Goal: Task Accomplishment & Management: Manage account settings

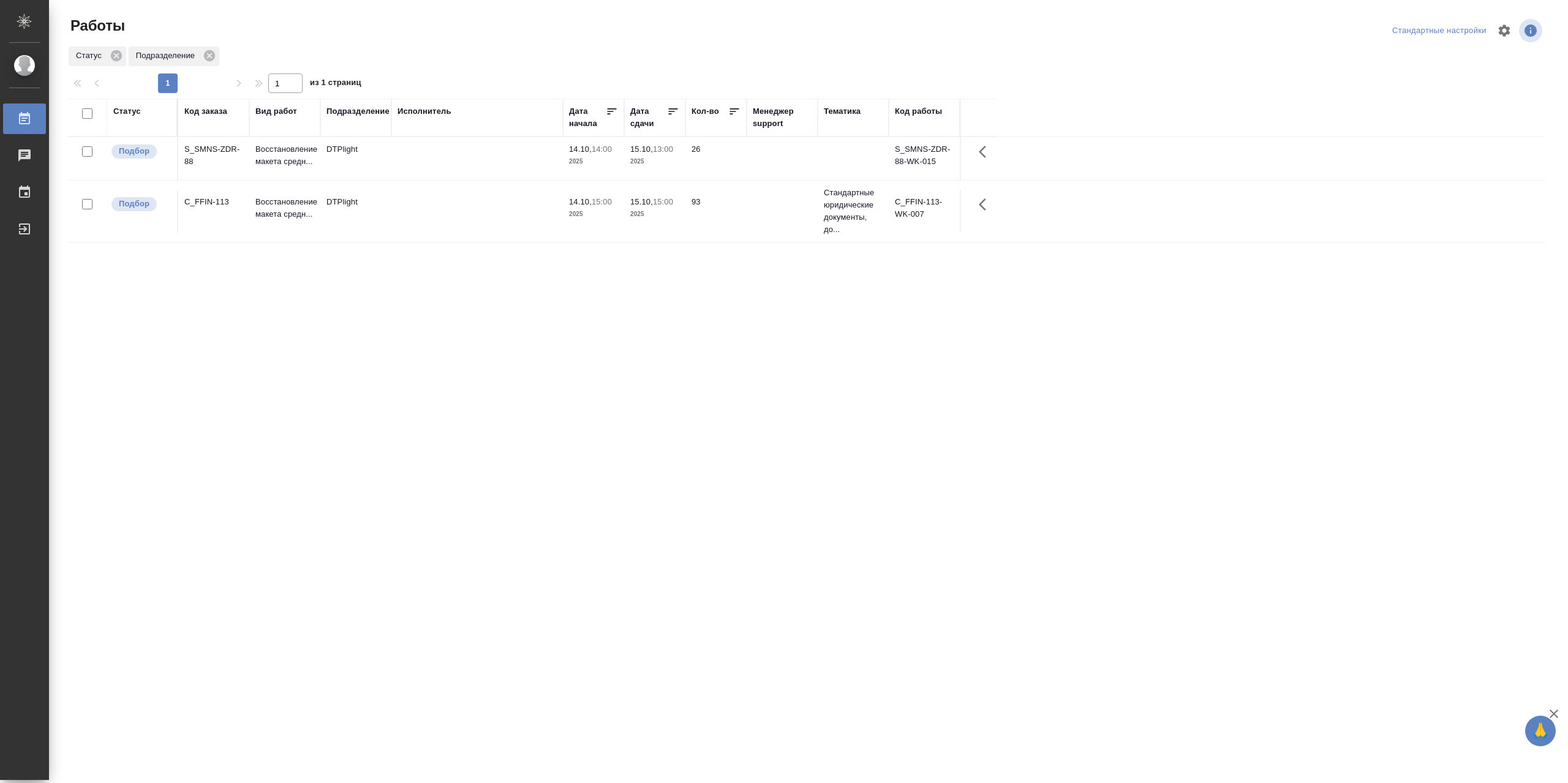
click at [452, 215] on td at bounding box center [477, 211] width 171 height 43
click at [452, 215] on td at bounding box center [477, 211] width 171 height 43
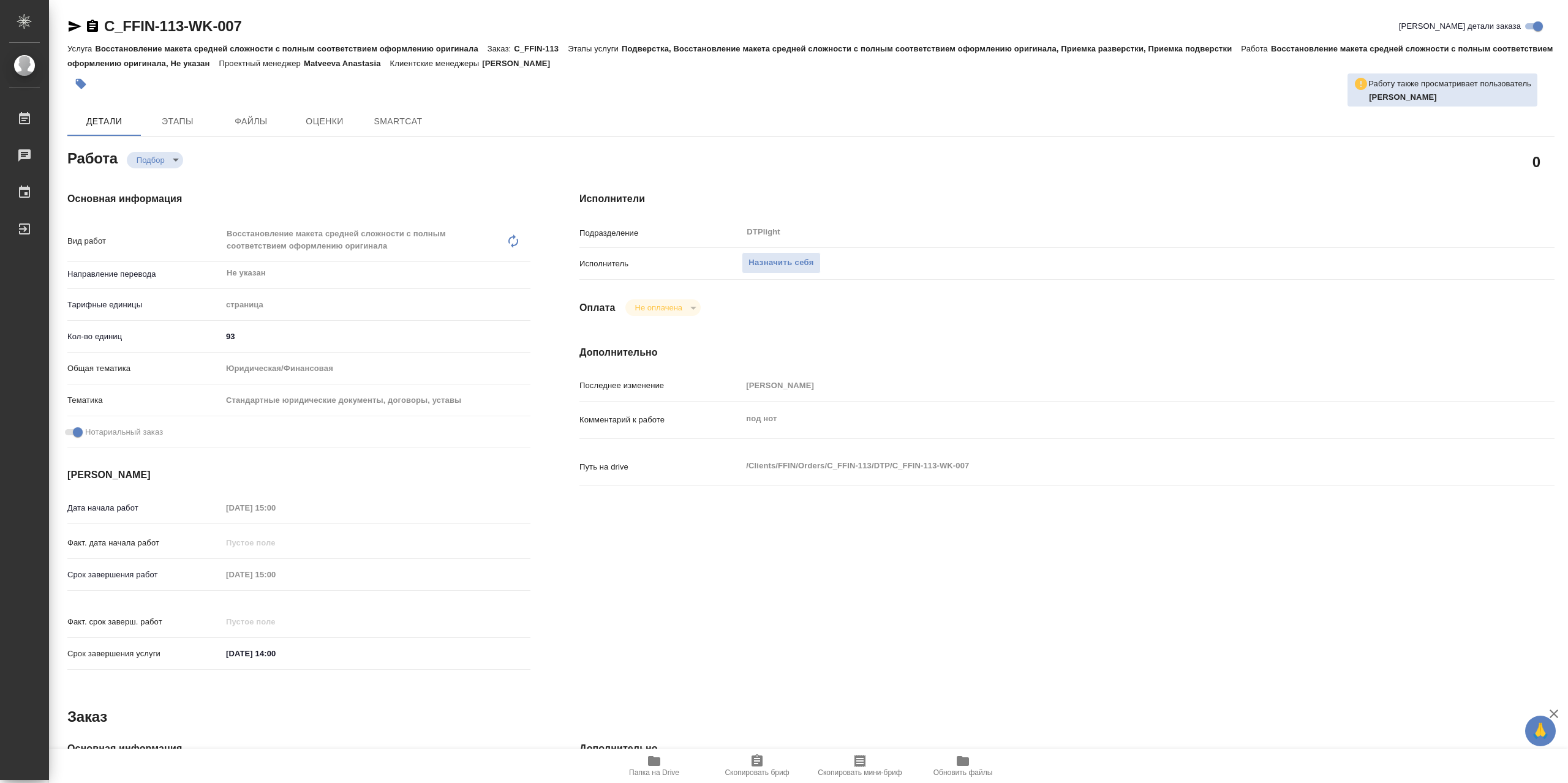
type textarea "x"
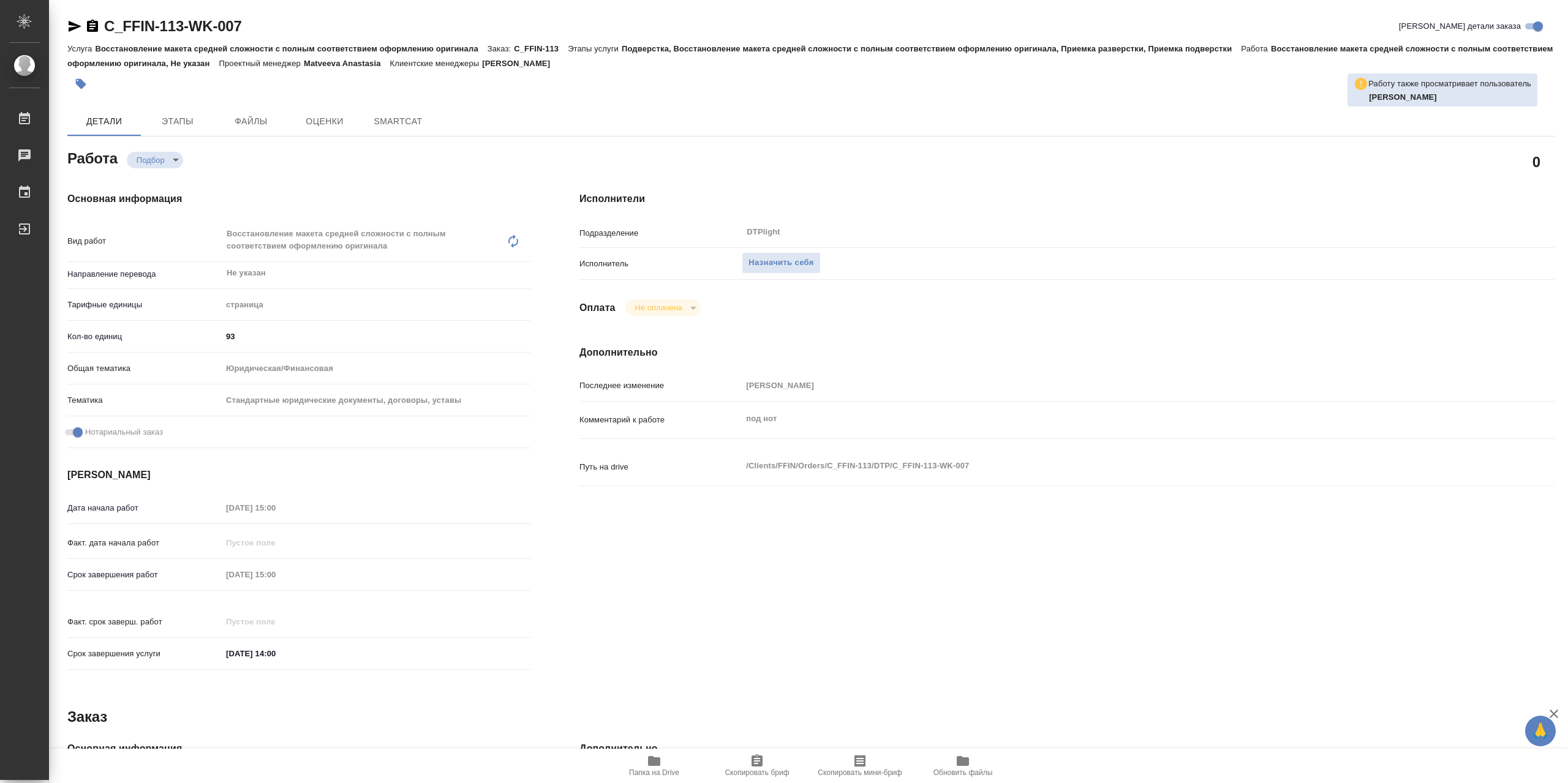
type textarea "x"
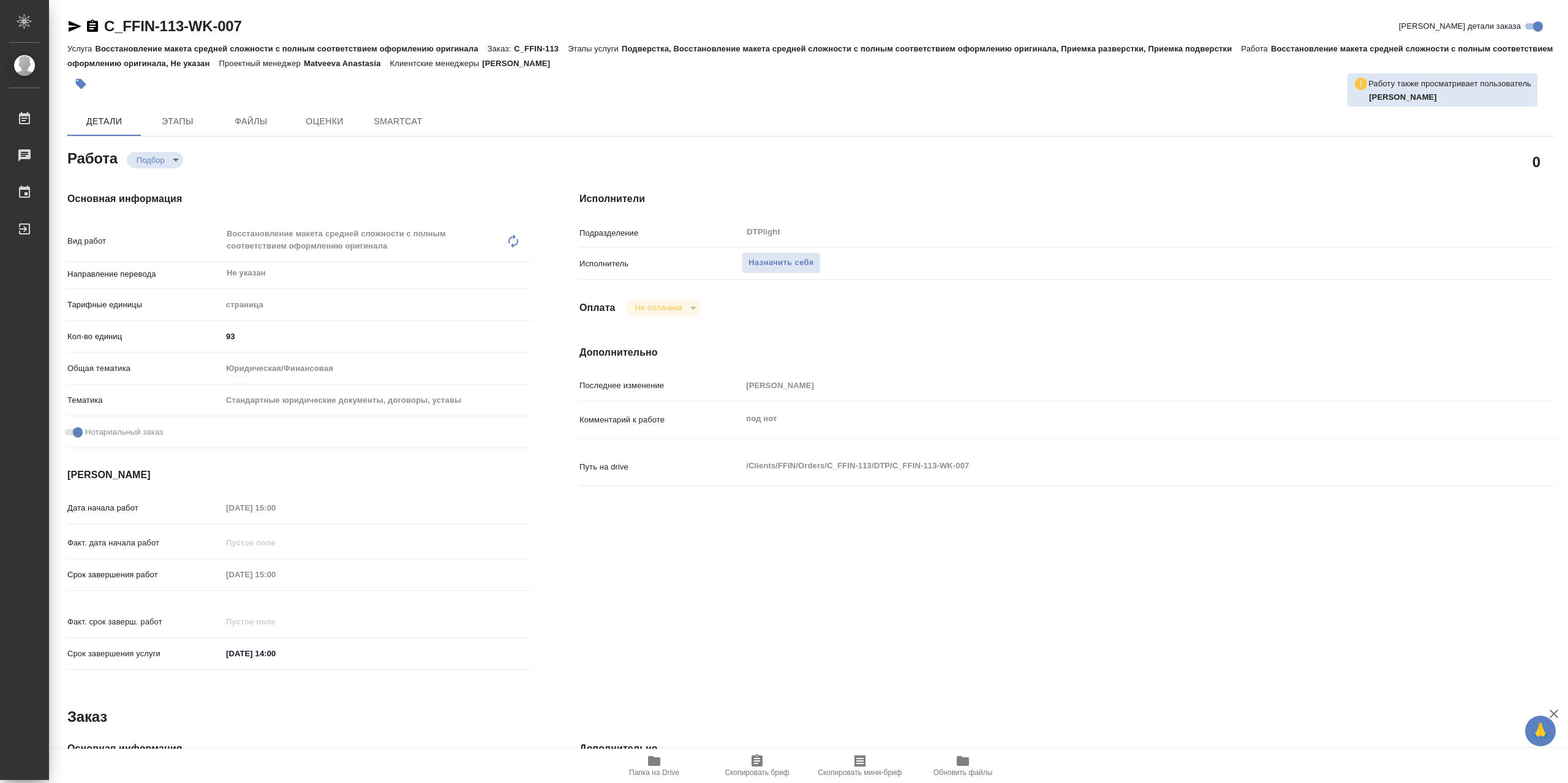
type textarea "x"
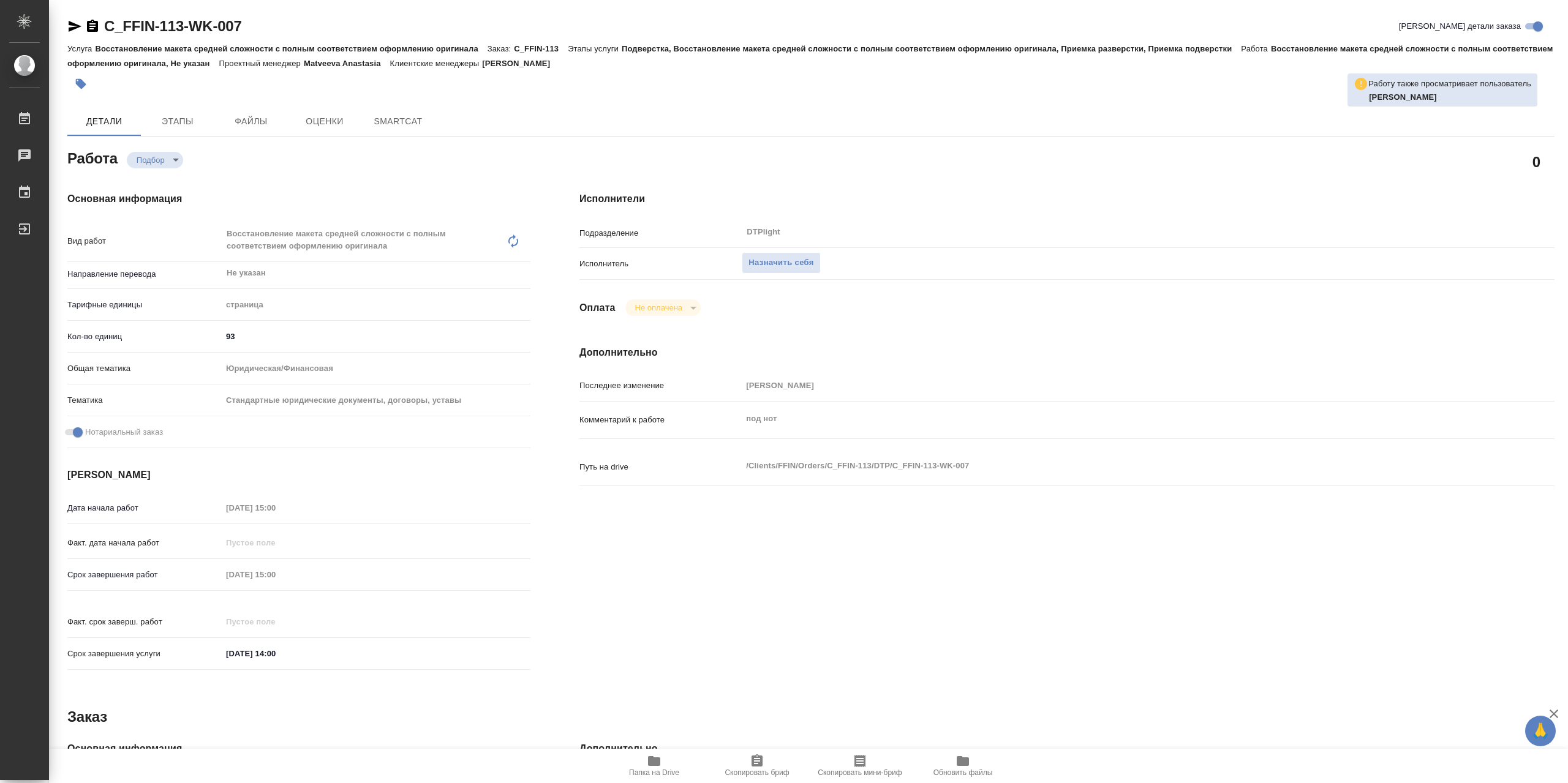
type textarea "x"
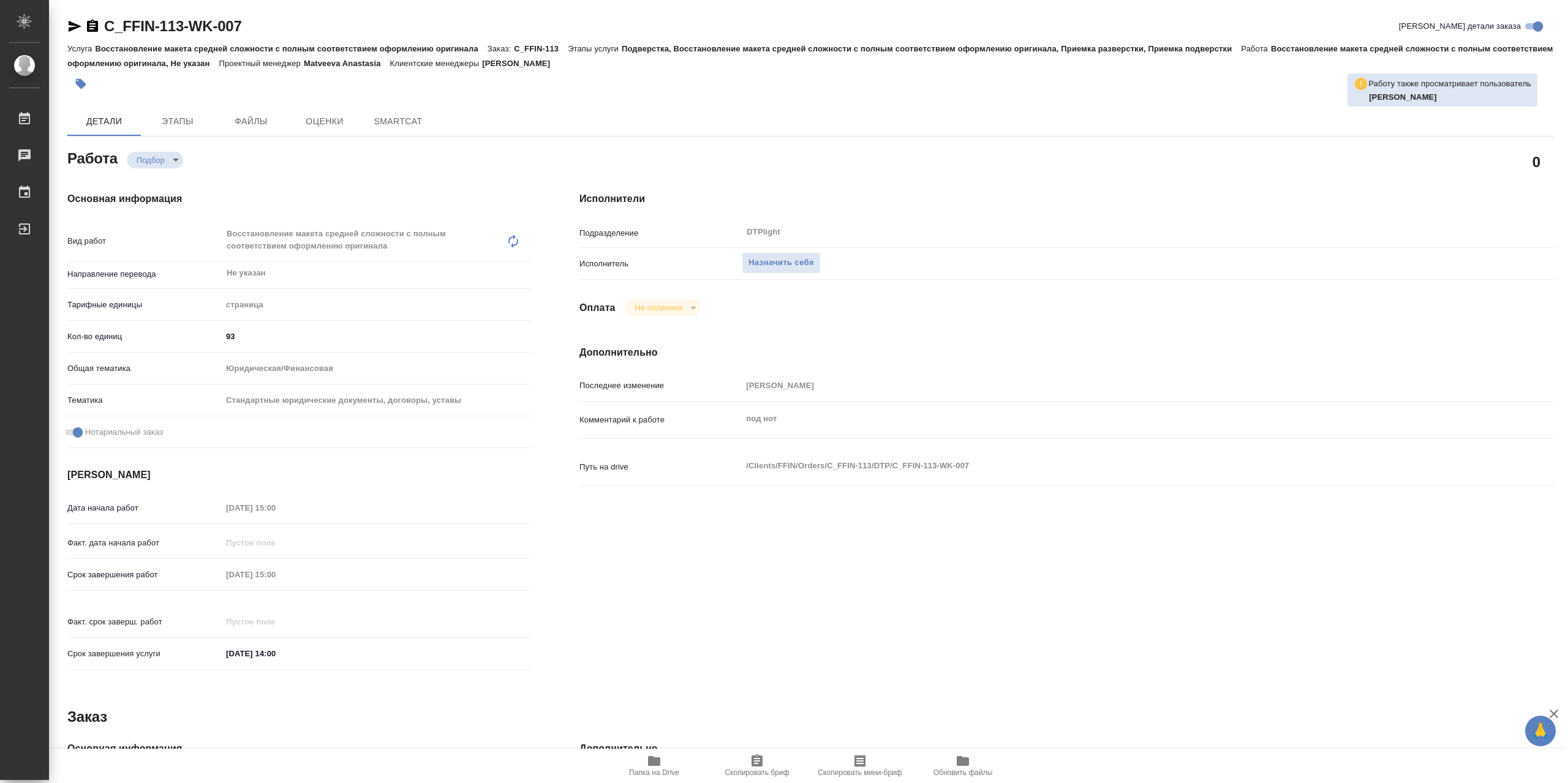
type textarea "x"
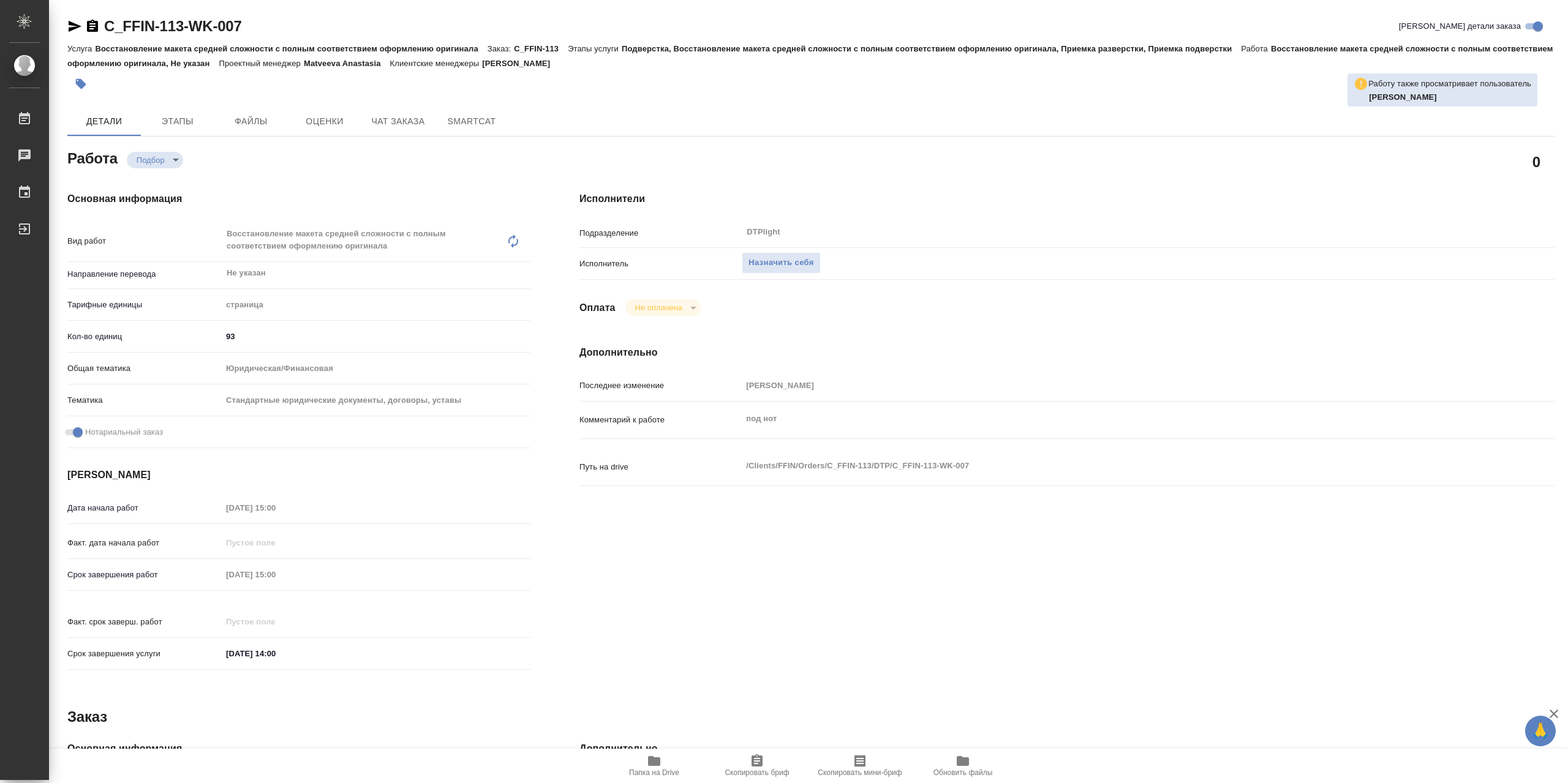
click at [650, 763] on icon "button" at bounding box center [654, 761] width 12 height 10
type textarea "x"
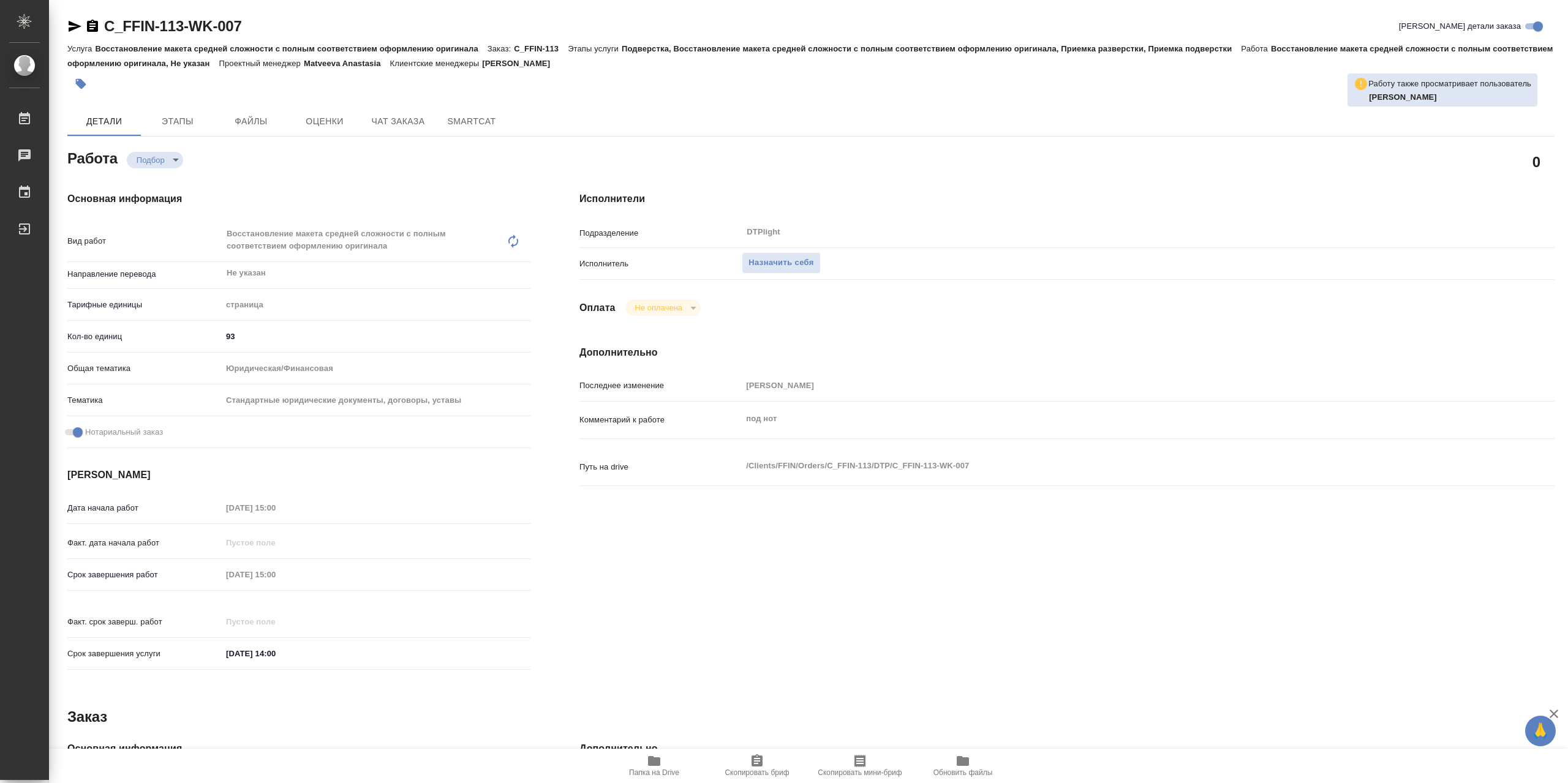
type textarea "x"
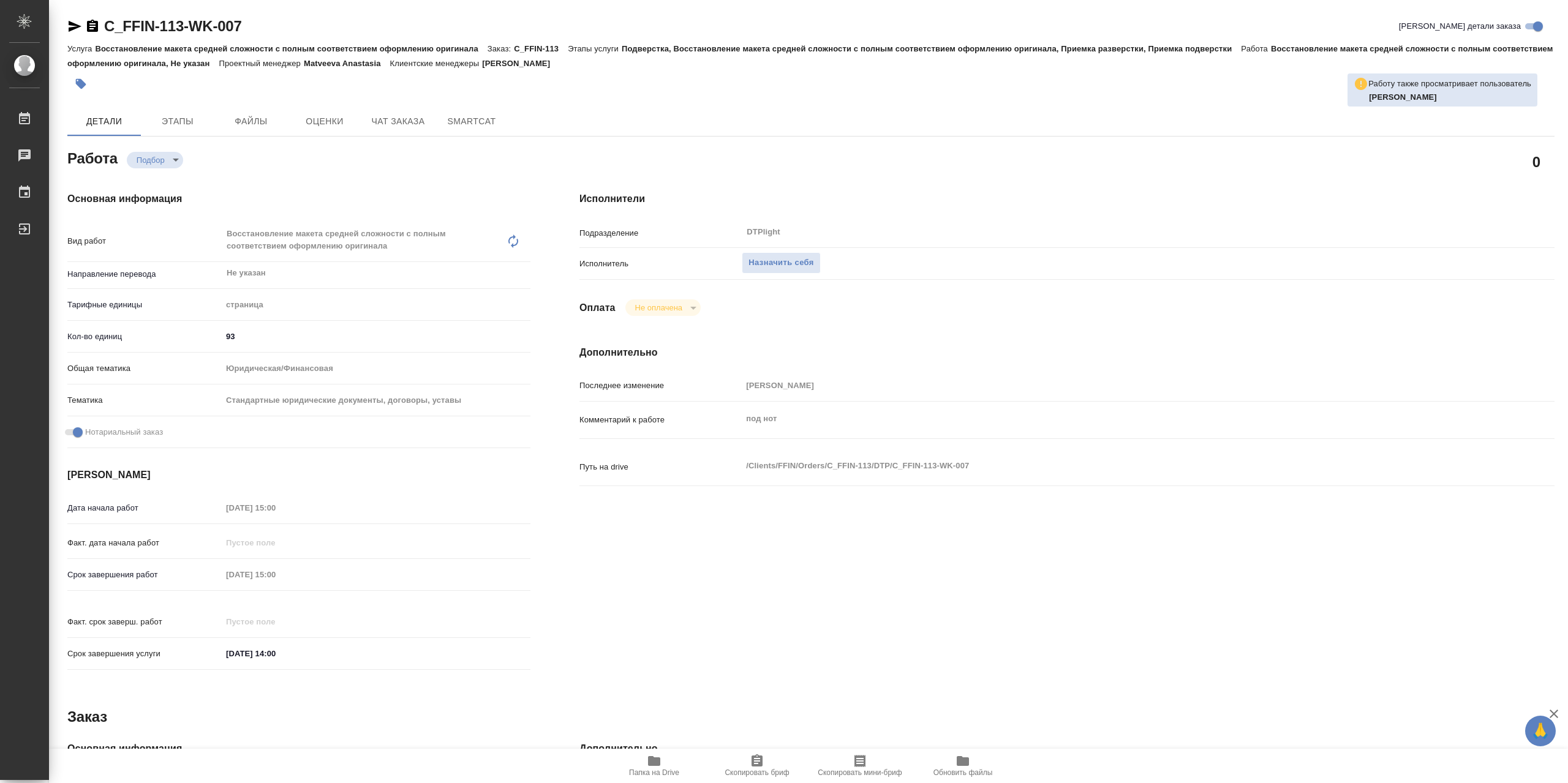
type textarea "x"
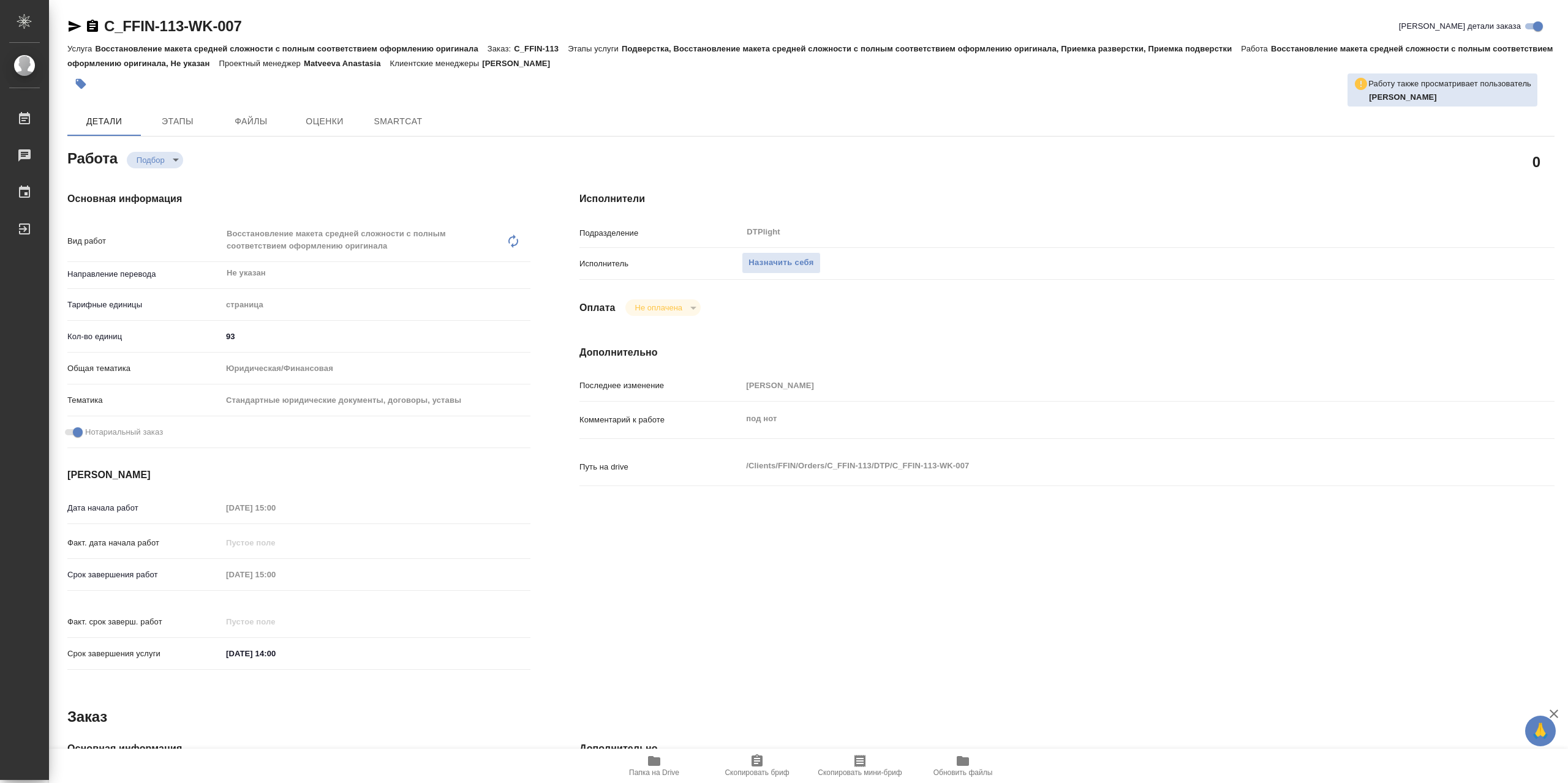
type textarea "x"
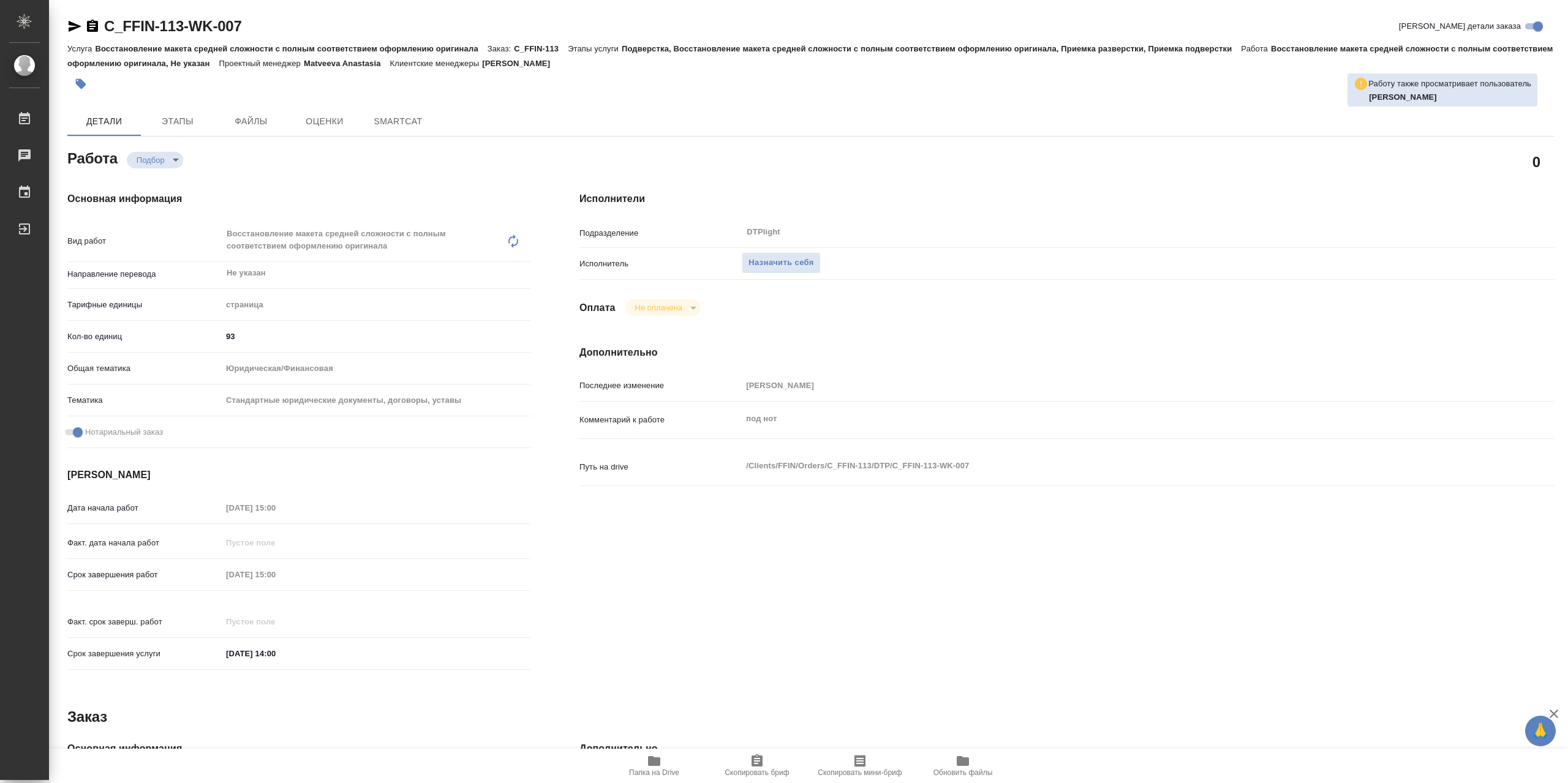
type textarea "x"
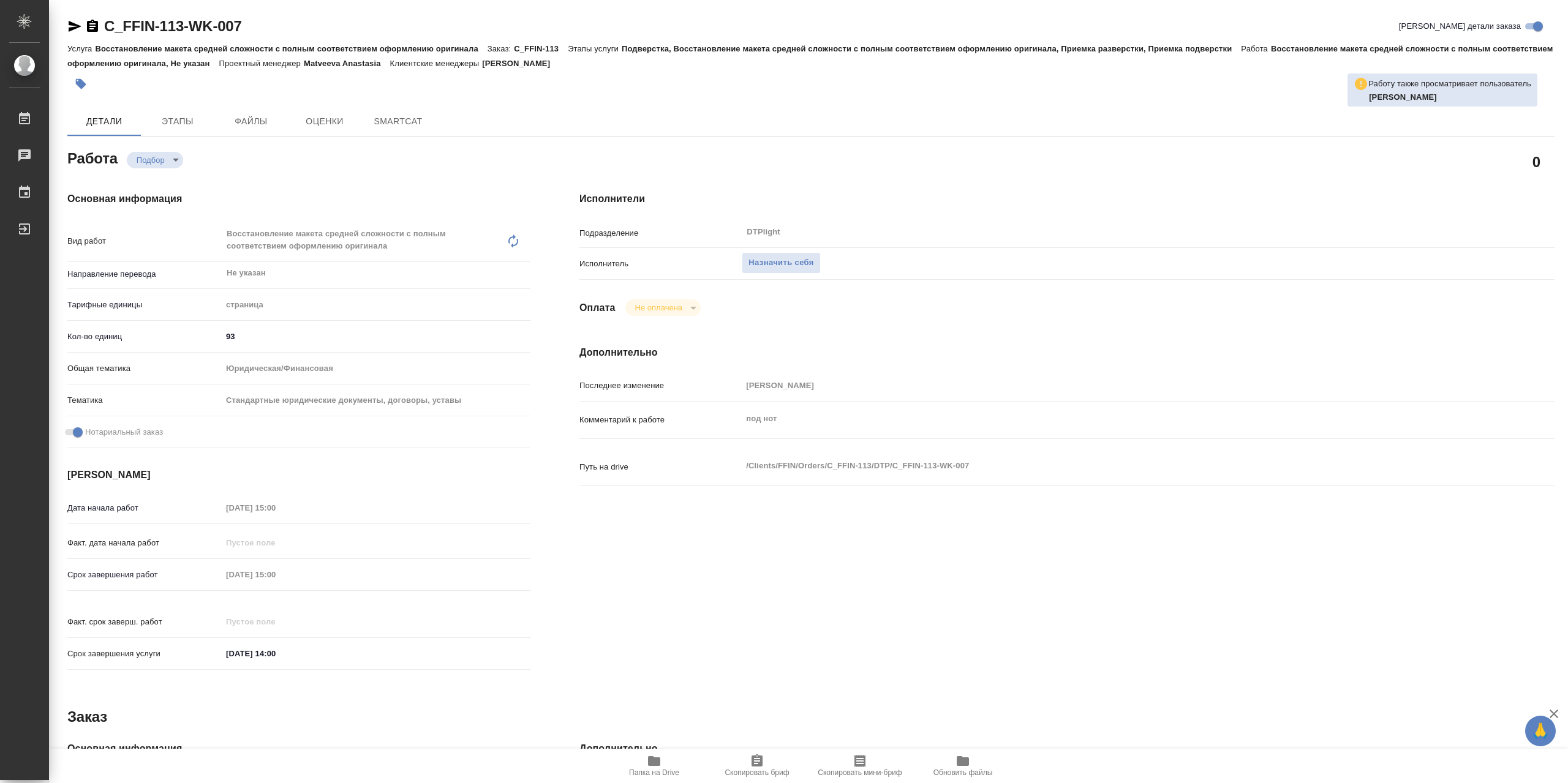
type textarea "x"
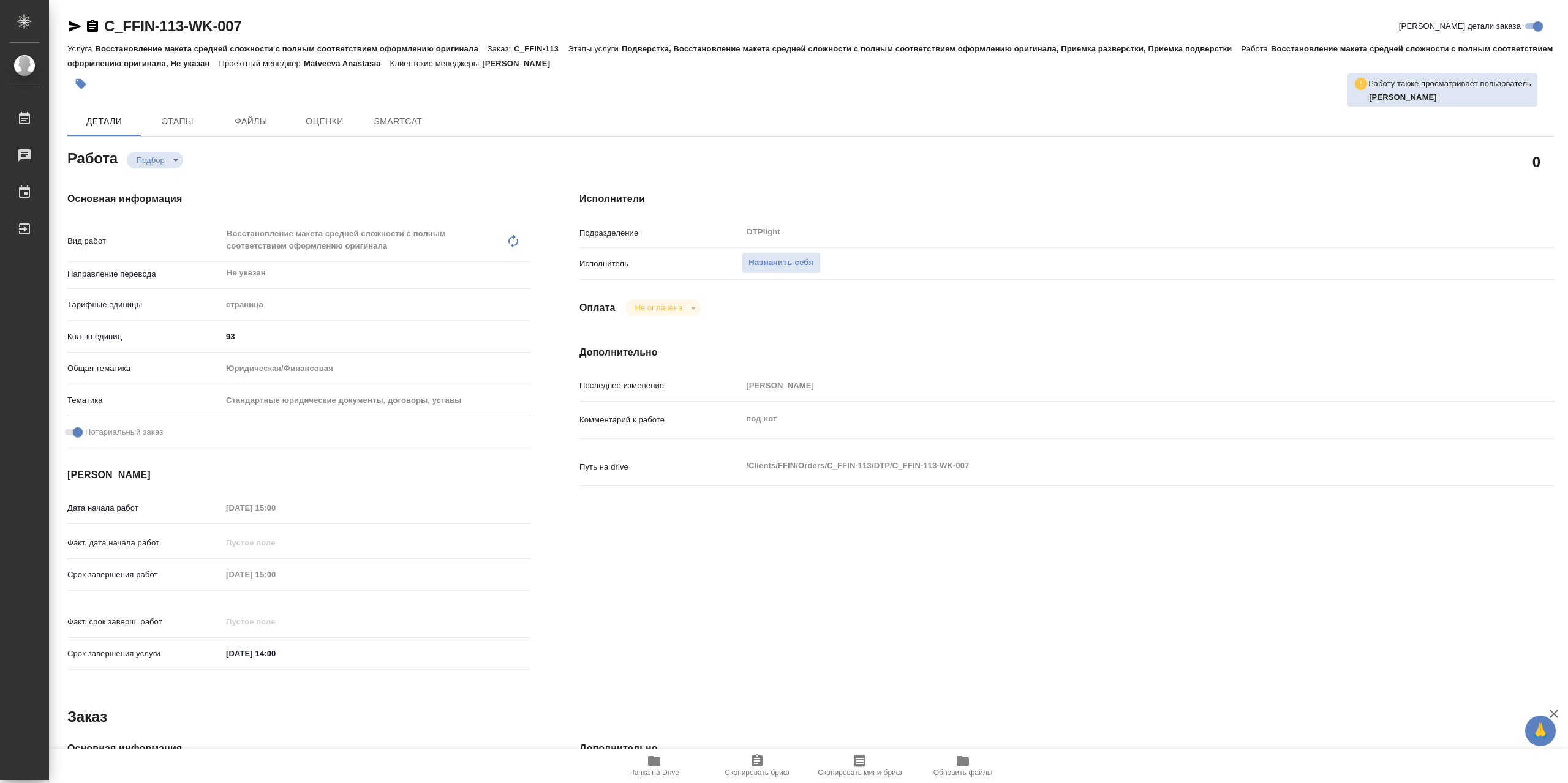
type textarea "x"
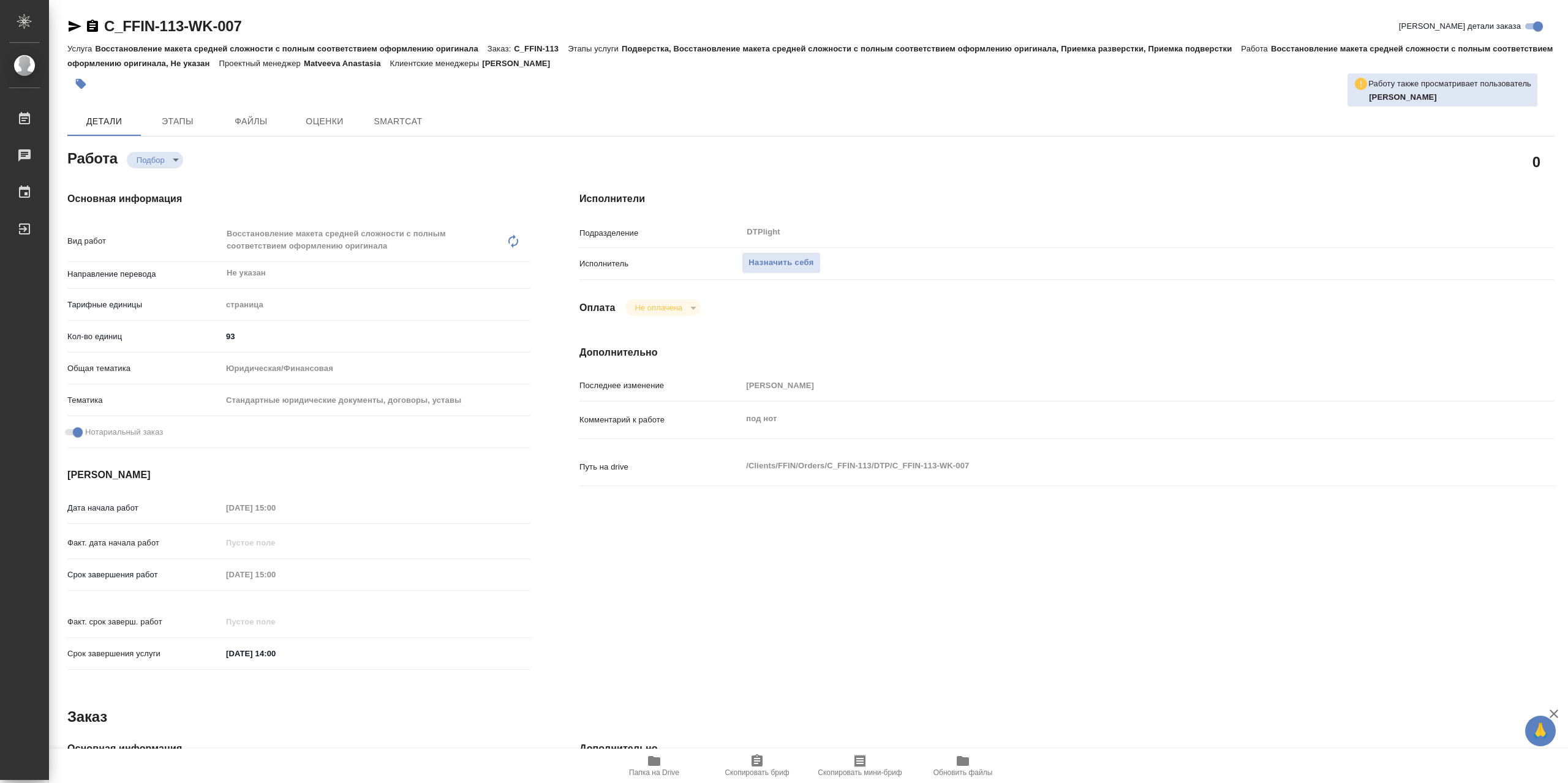
type textarea "x"
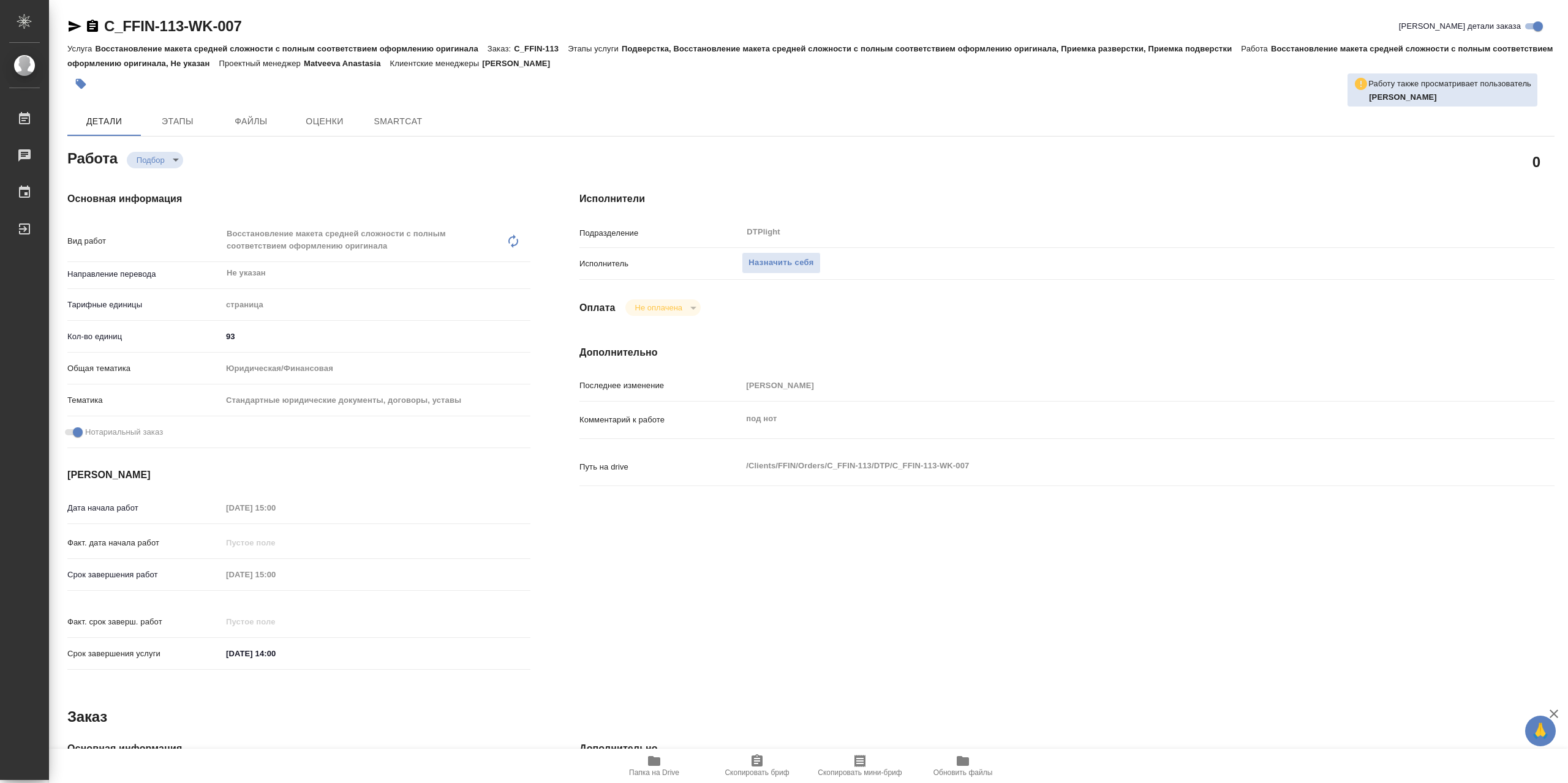
type textarea "x"
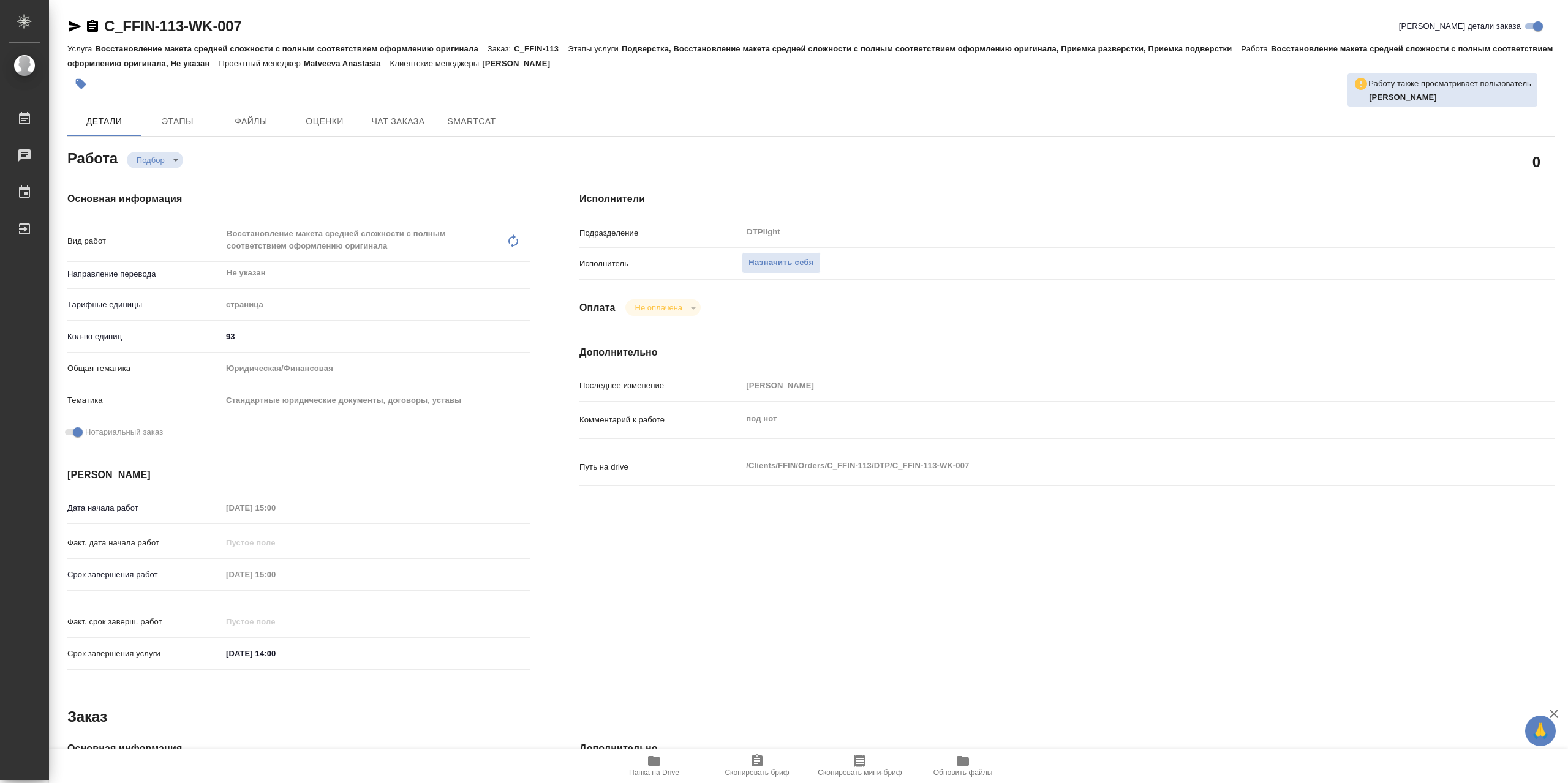
type textarea "x"
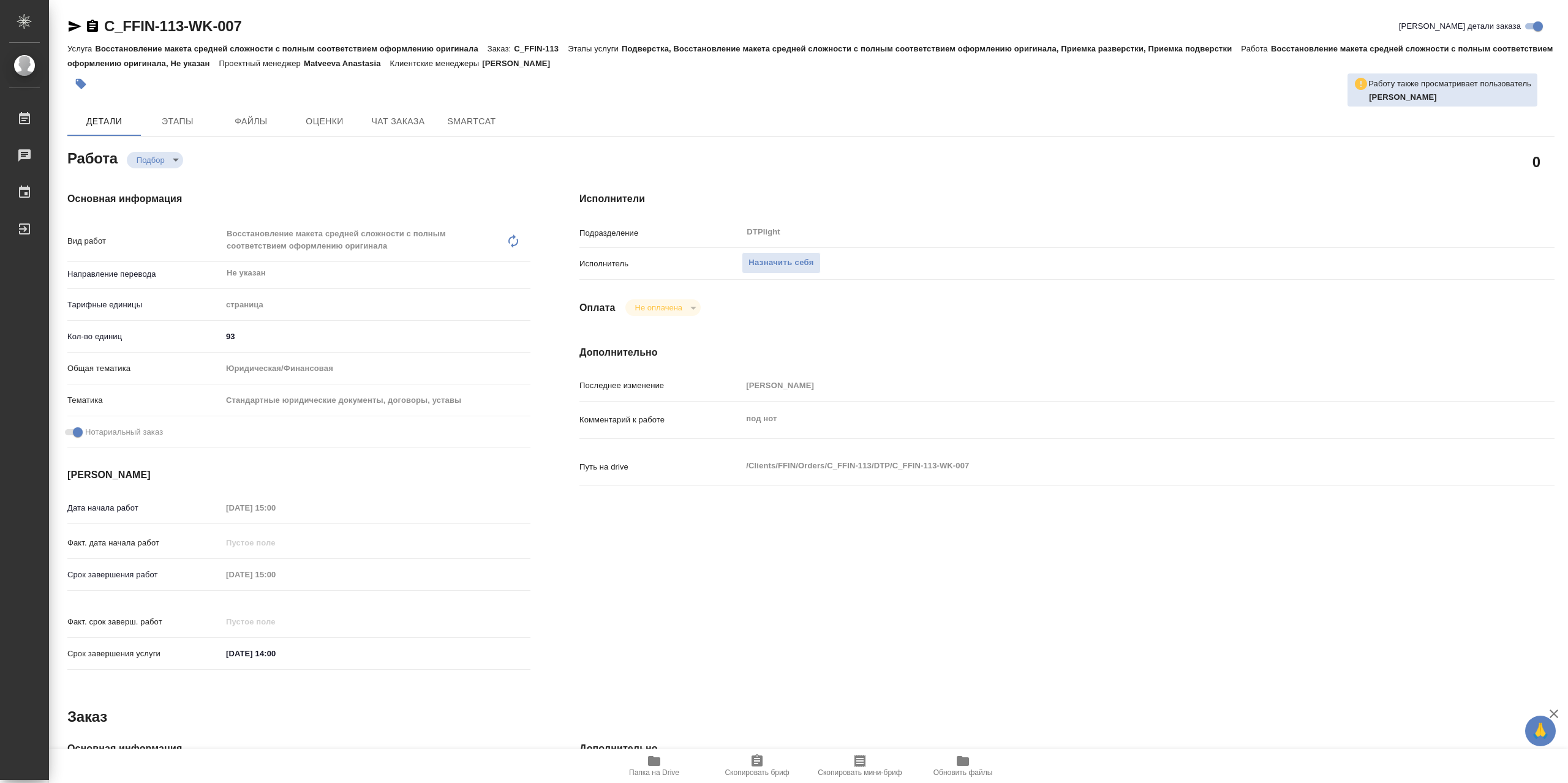
type textarea "x"
click at [803, 264] on span "Назначить себя" at bounding box center [780, 263] width 65 height 14
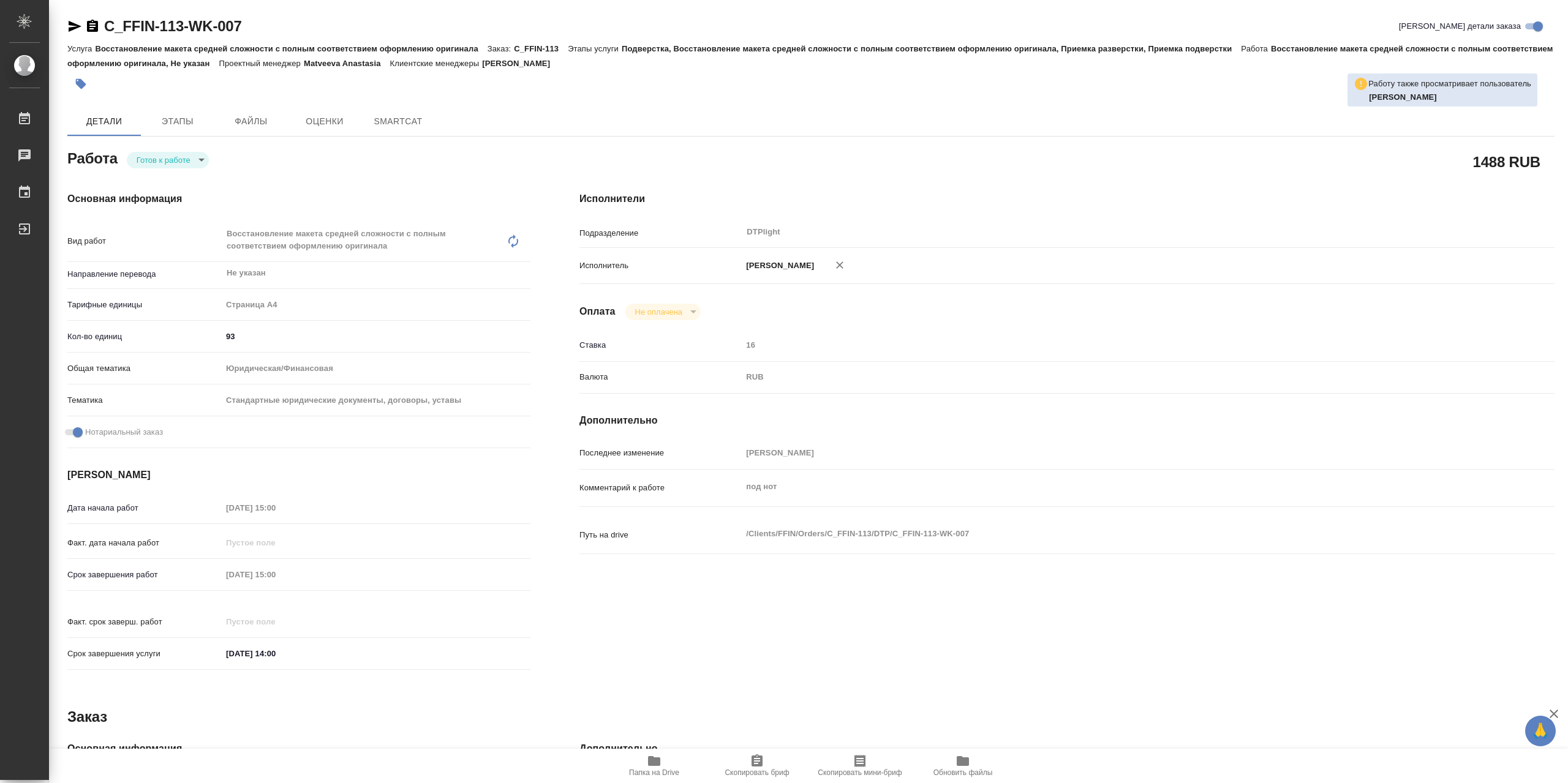
type textarea "x"
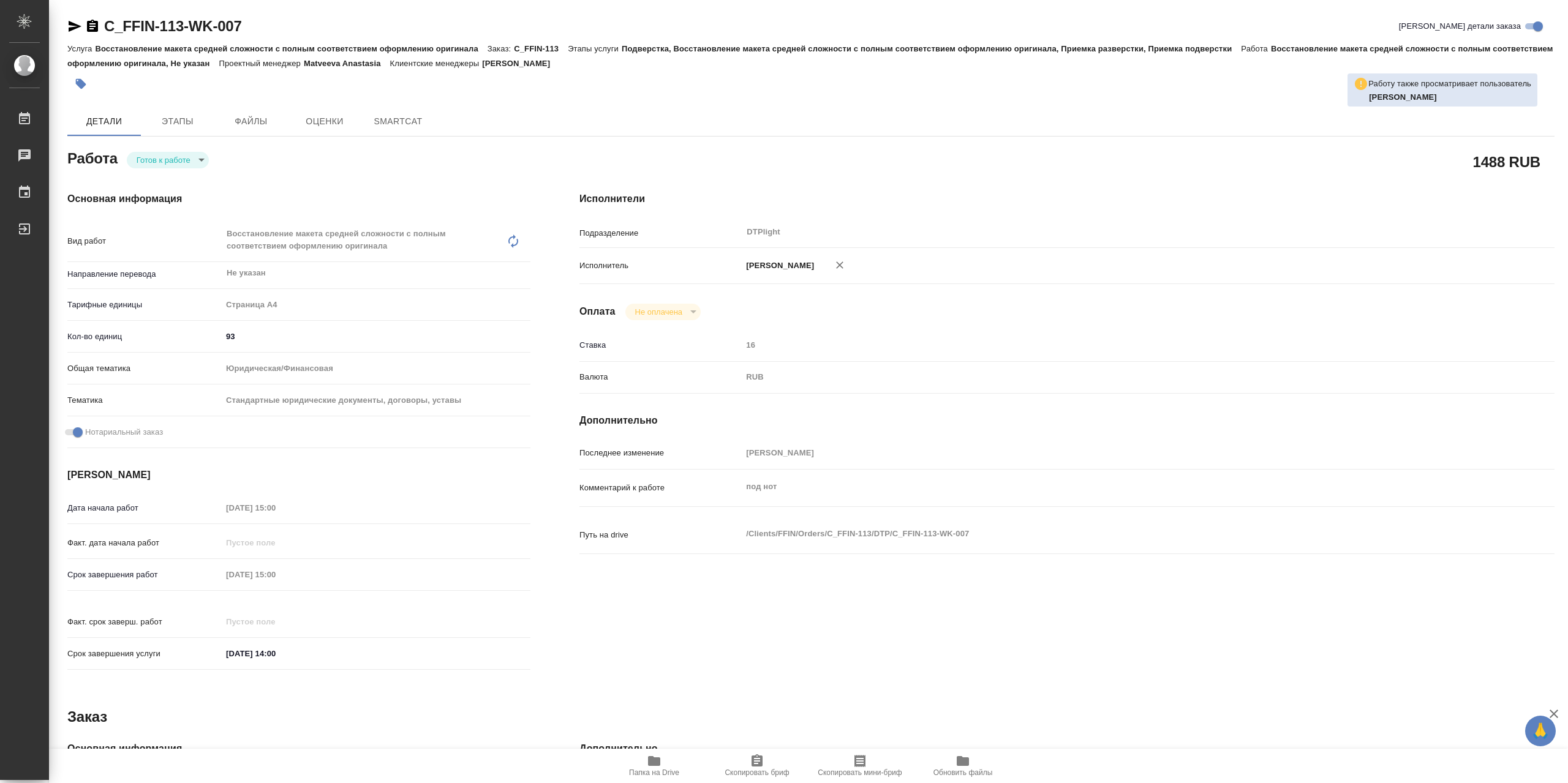
type textarea "x"
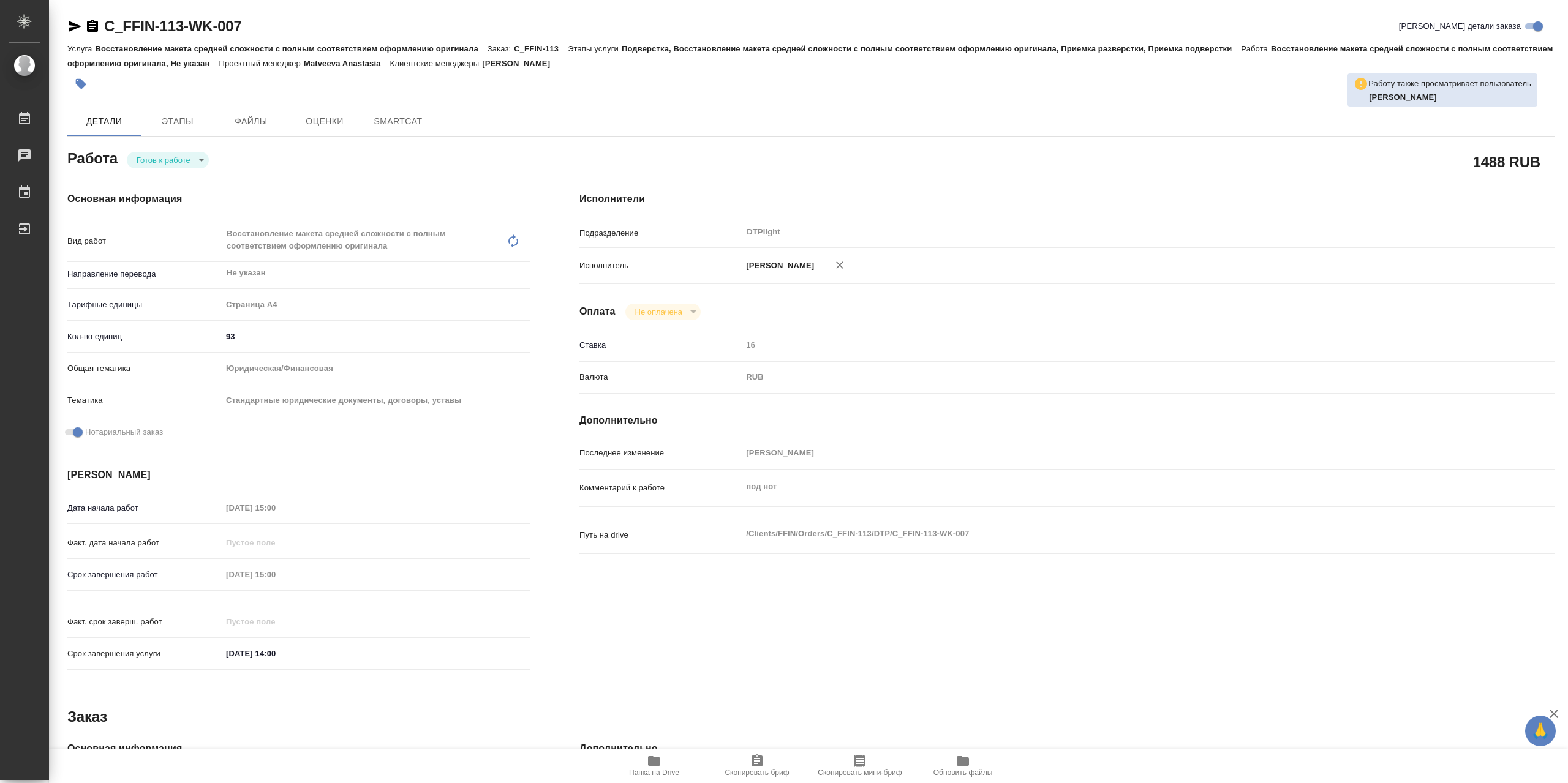
type textarea "x"
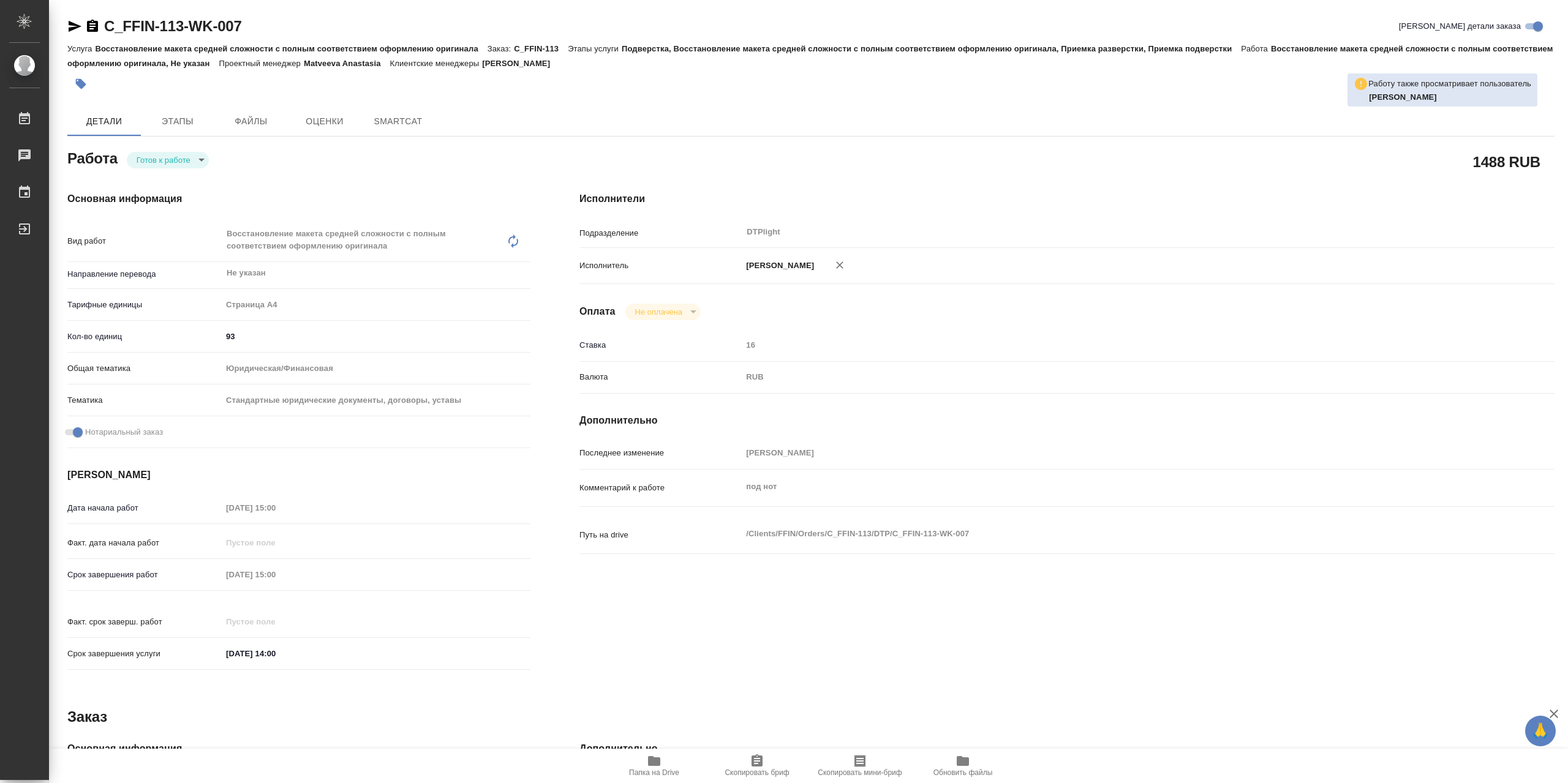
type textarea "x"
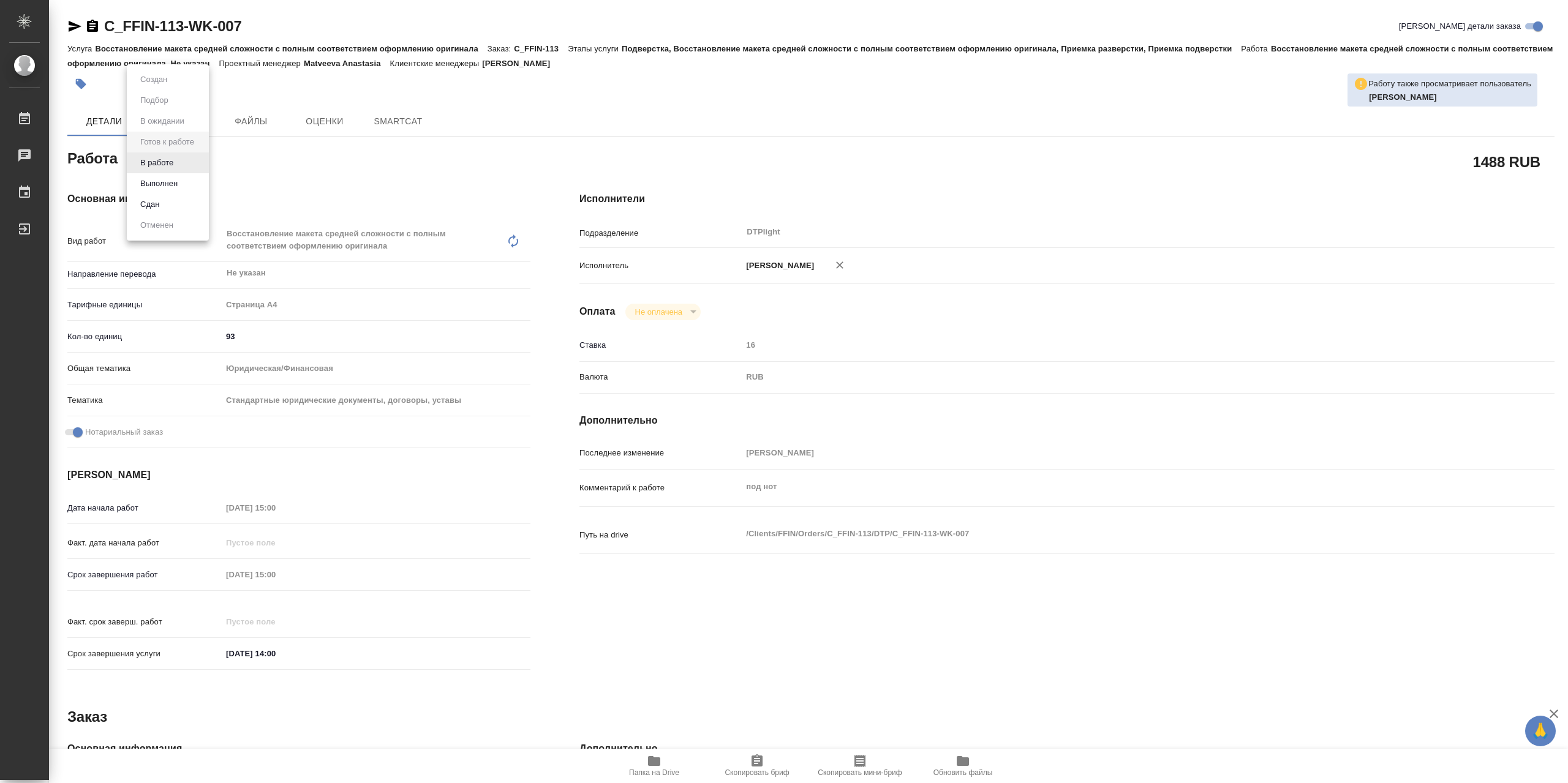
click at [193, 163] on body "🙏 .cls-1 fill:#fff; AWATERA Сархатов Руслан Работы Чаты График Выйти C_FFIN-113…" at bounding box center [784, 392] width 1568 height 783
type textarea "x"
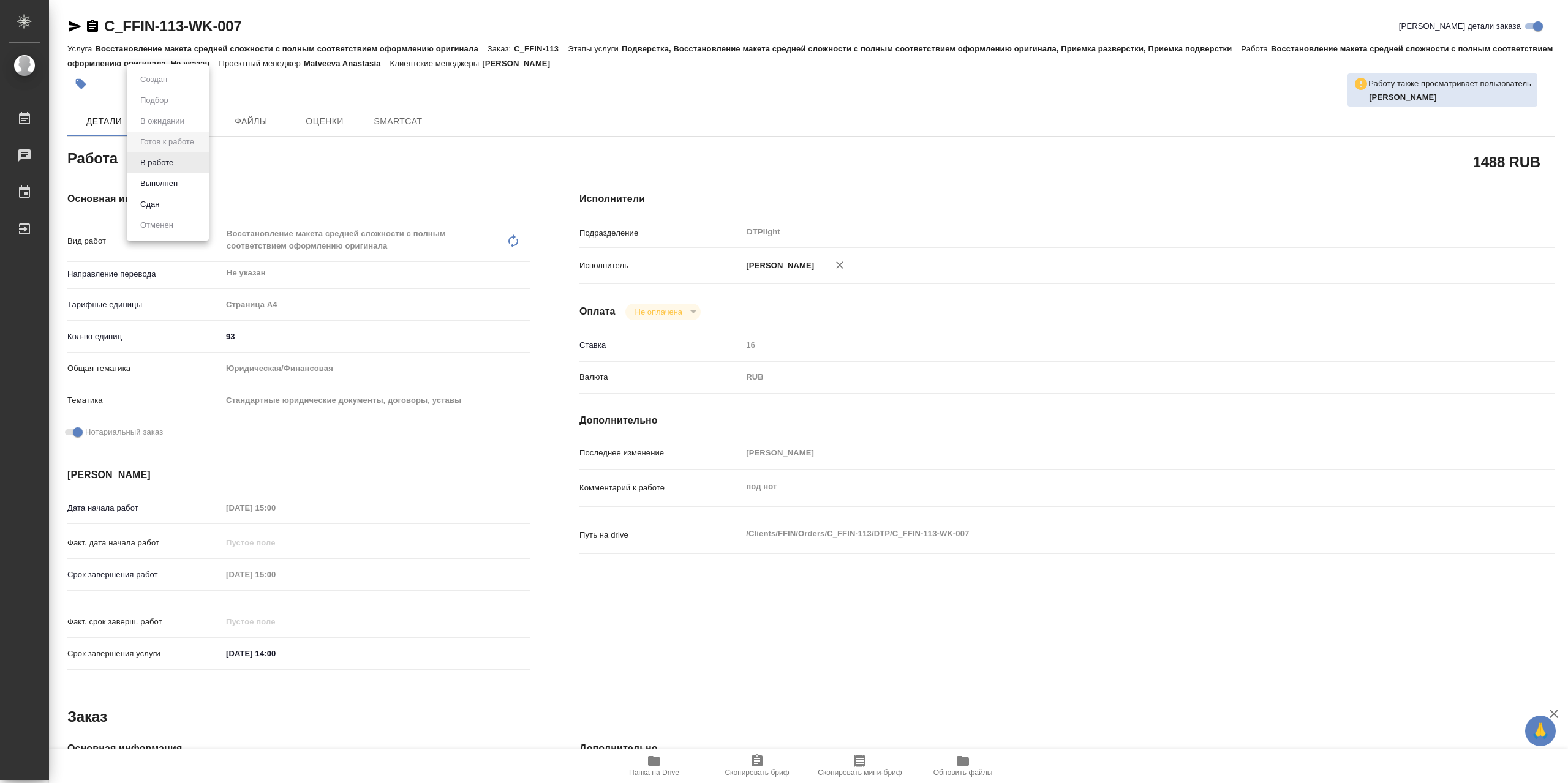
type textarea "x"
click at [193, 166] on li "В работе" at bounding box center [168, 163] width 82 height 21
type textarea "x"
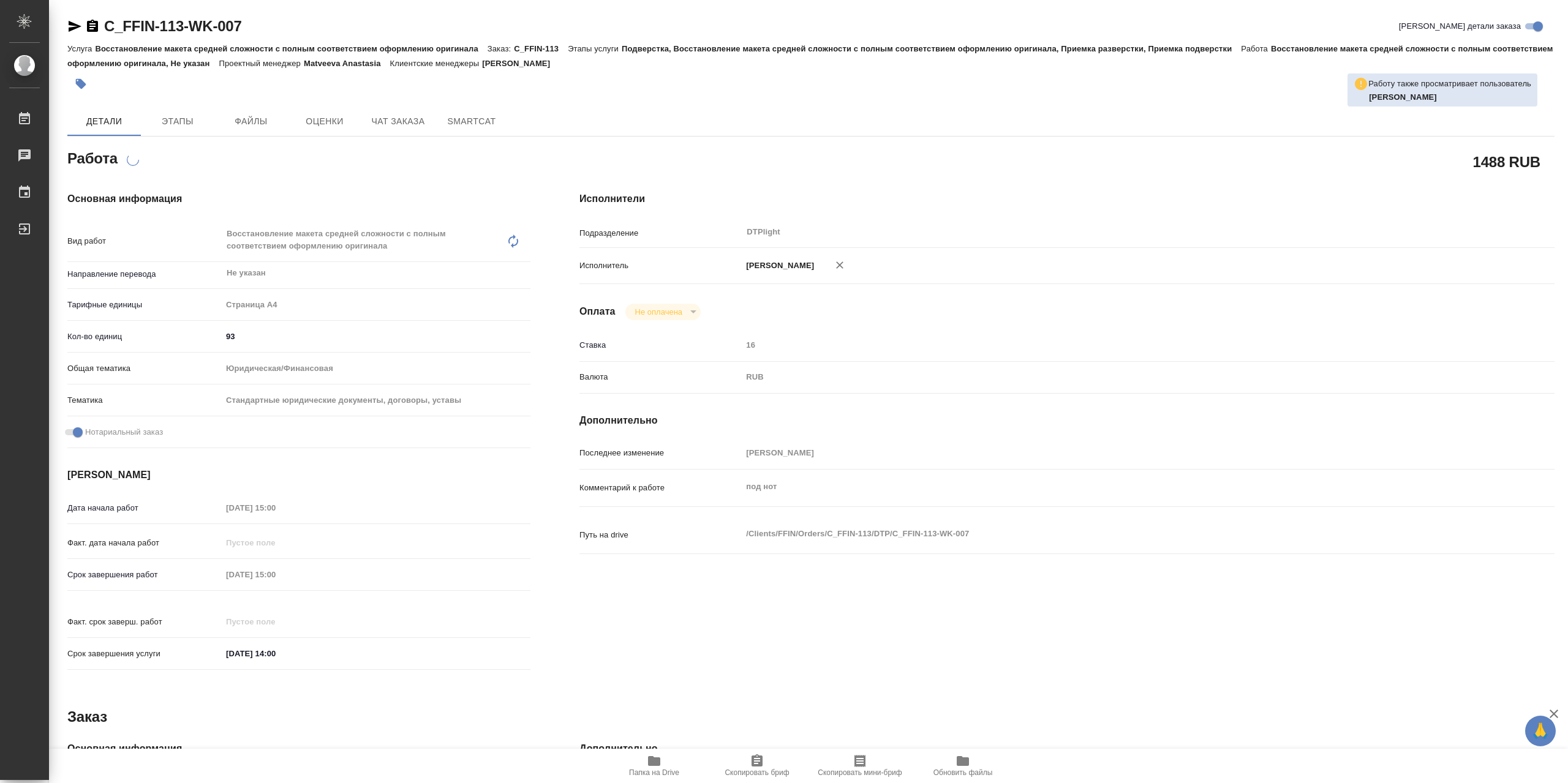
type textarea "x"
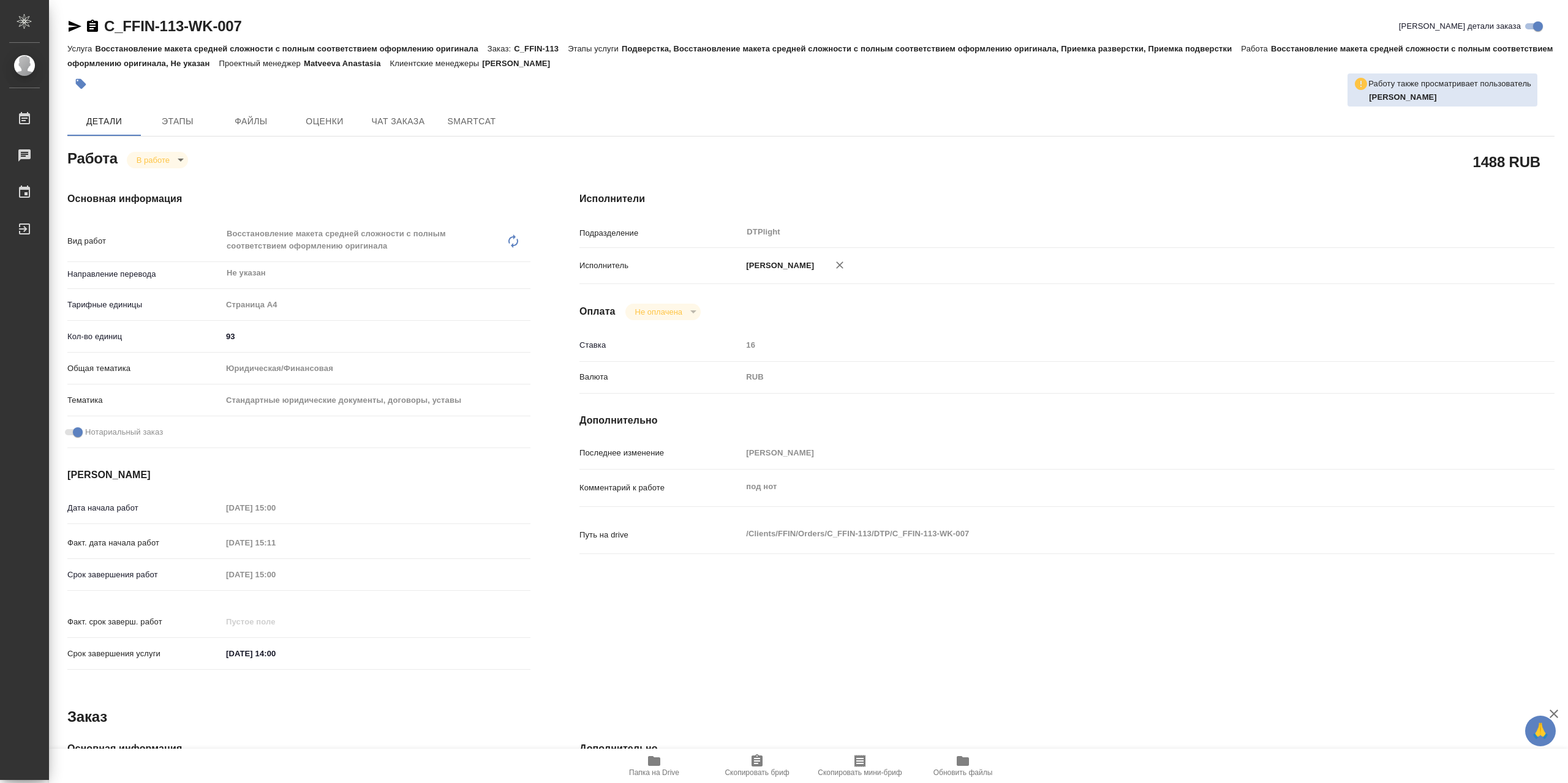
type textarea "x"
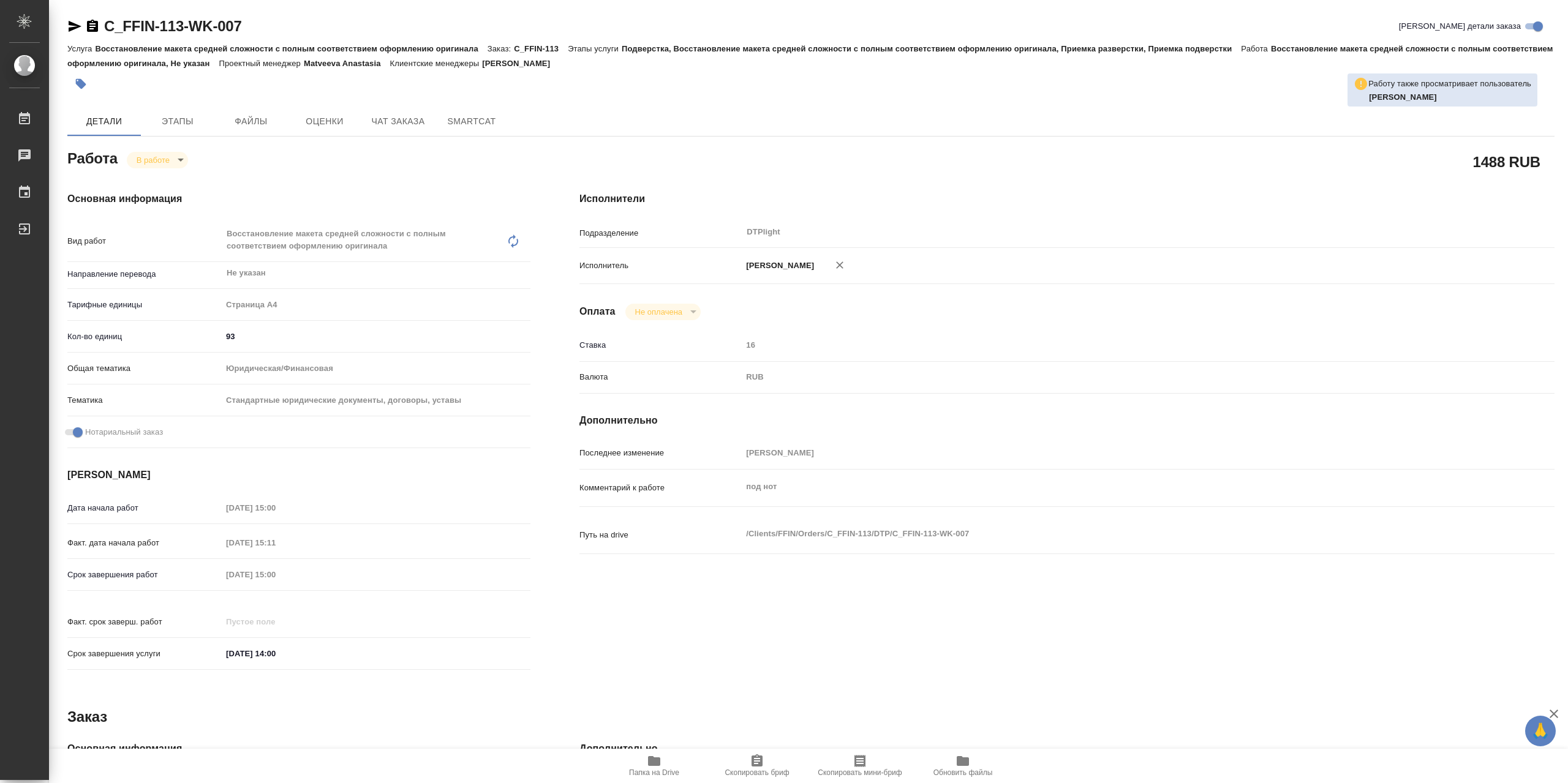
type textarea "x"
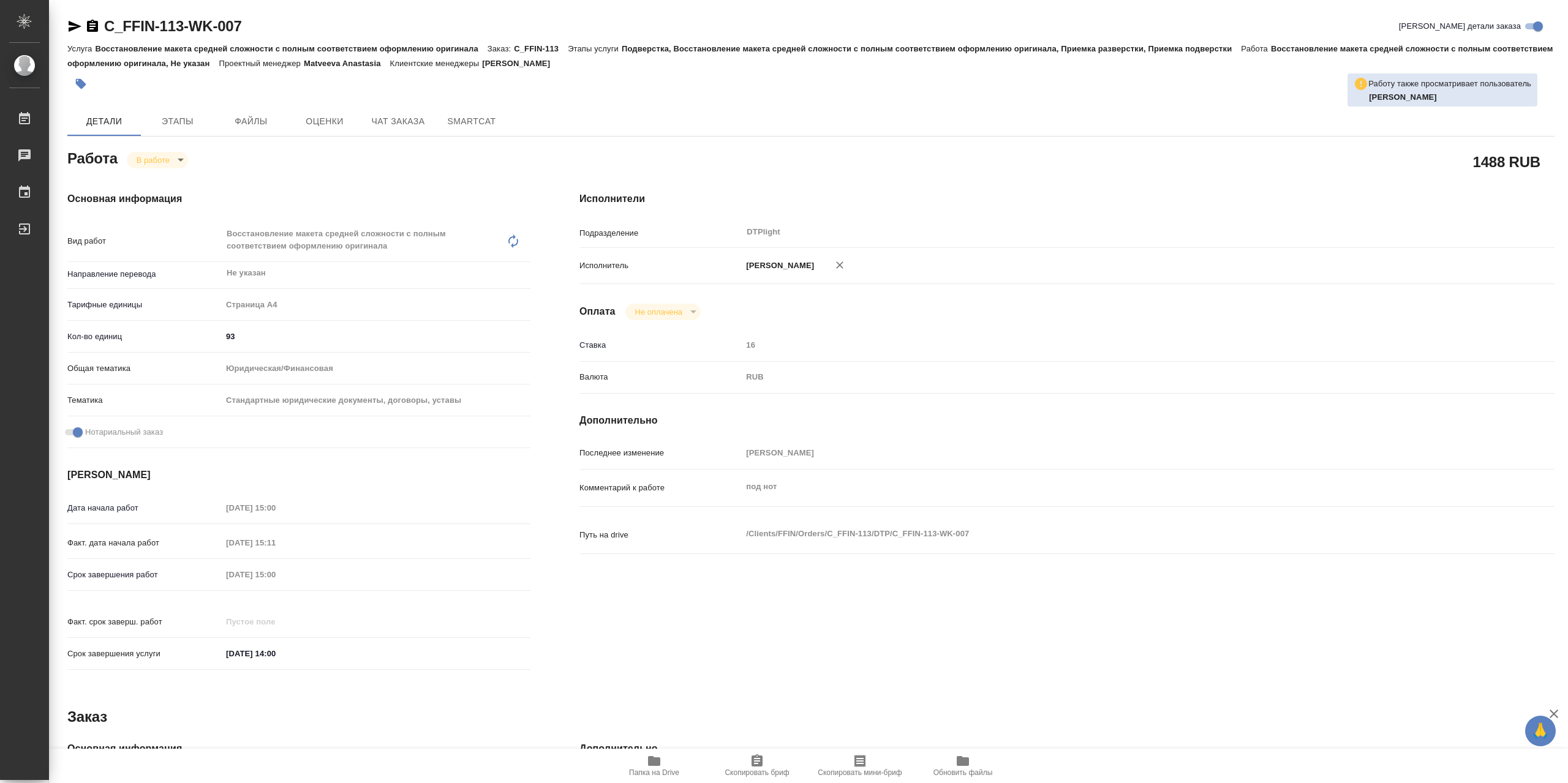
type textarea "x"
click at [660, 765] on icon "button" at bounding box center [654, 761] width 12 height 10
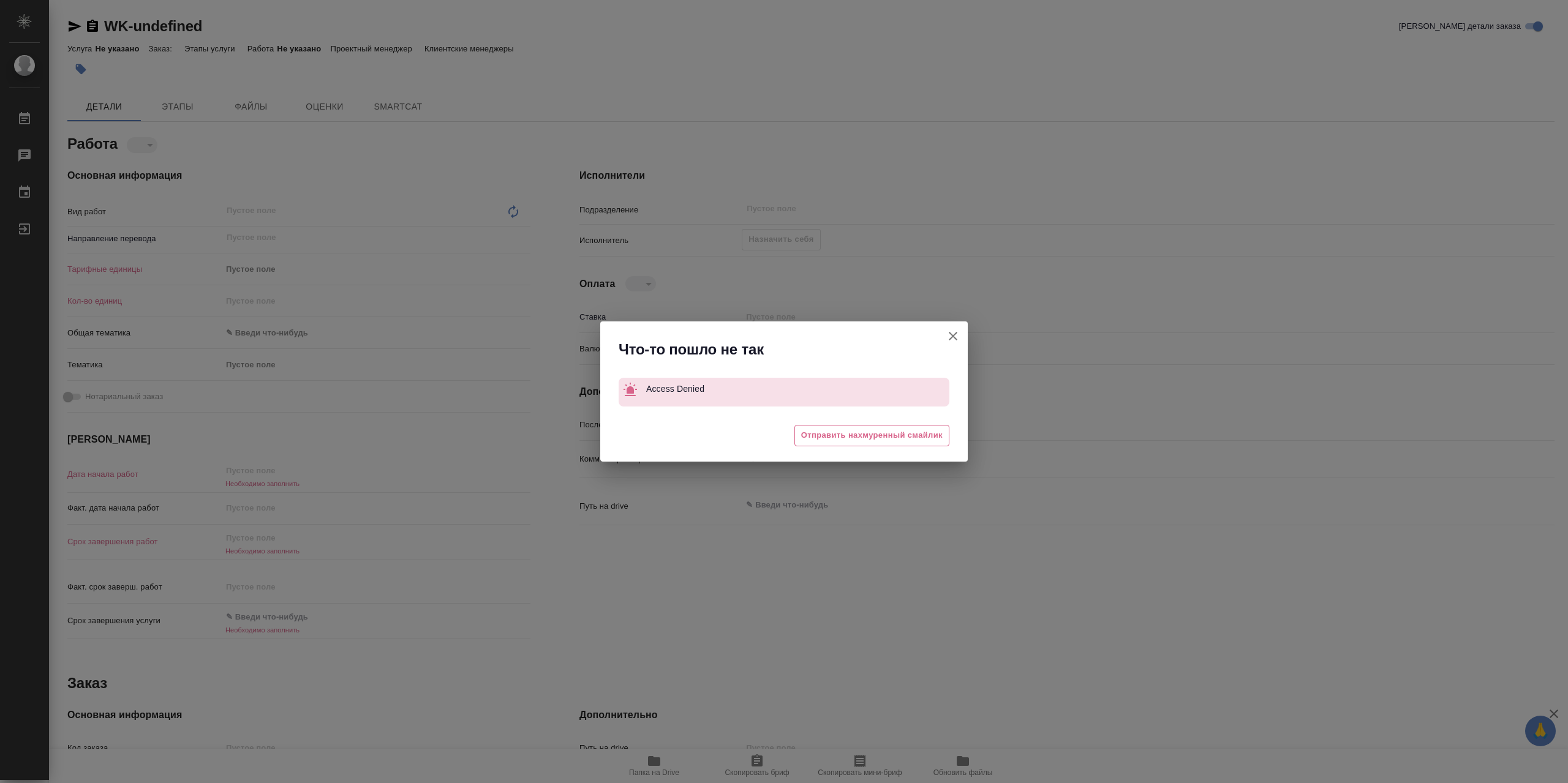
click at [954, 329] on icon "button" at bounding box center [953, 336] width 15 height 15
type textarea "x"
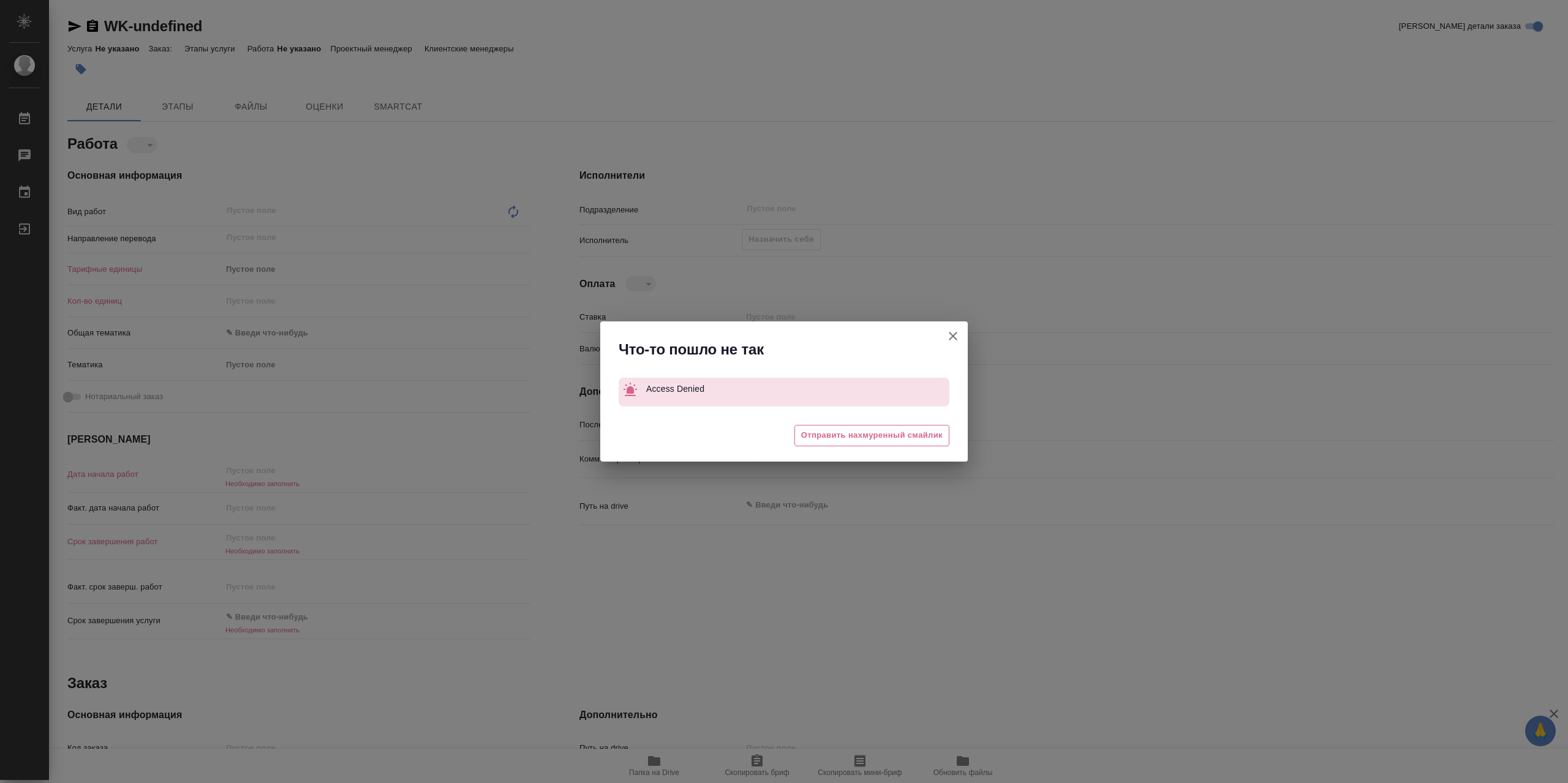
type textarea "x"
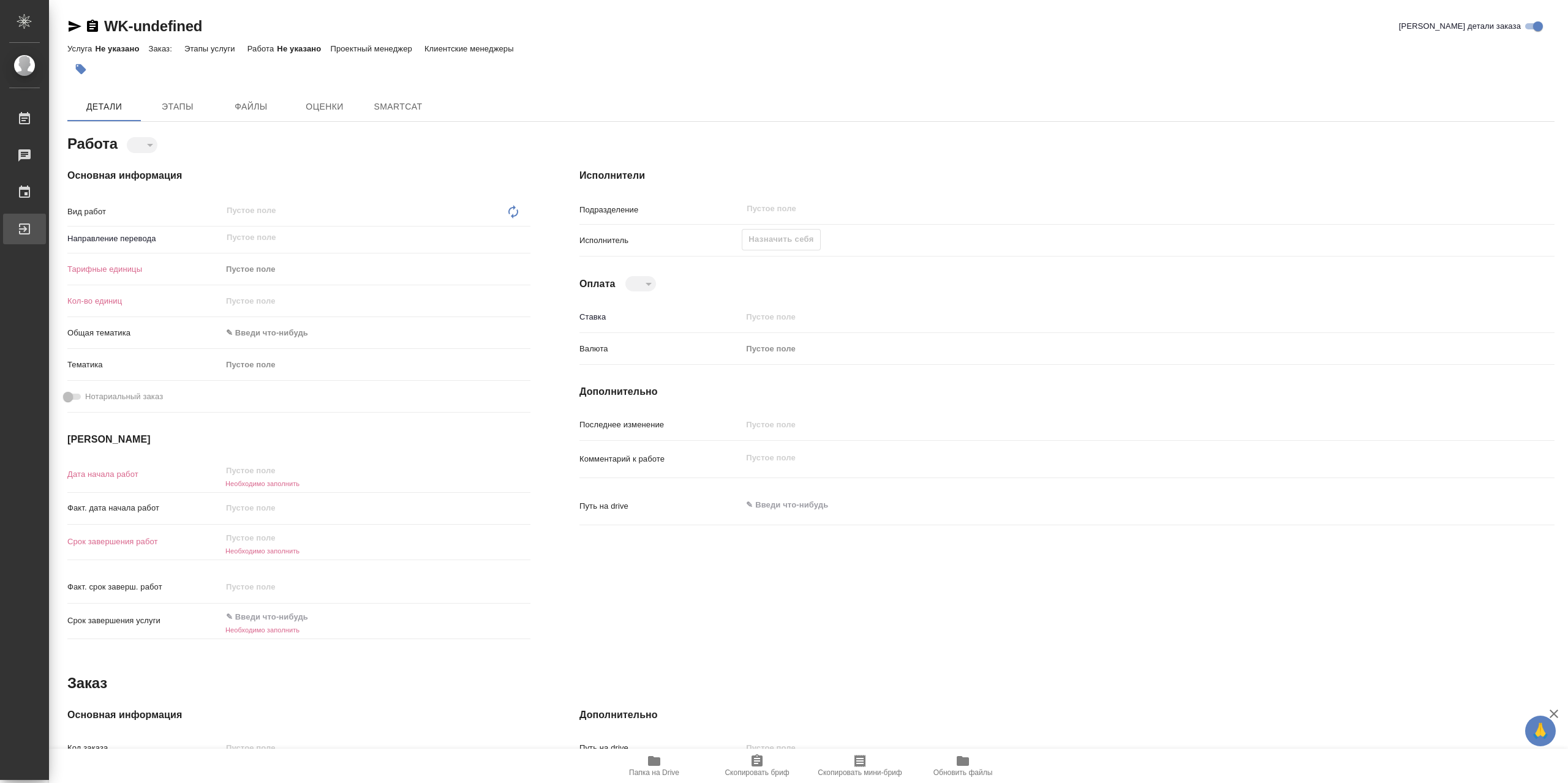
type textarea "x"
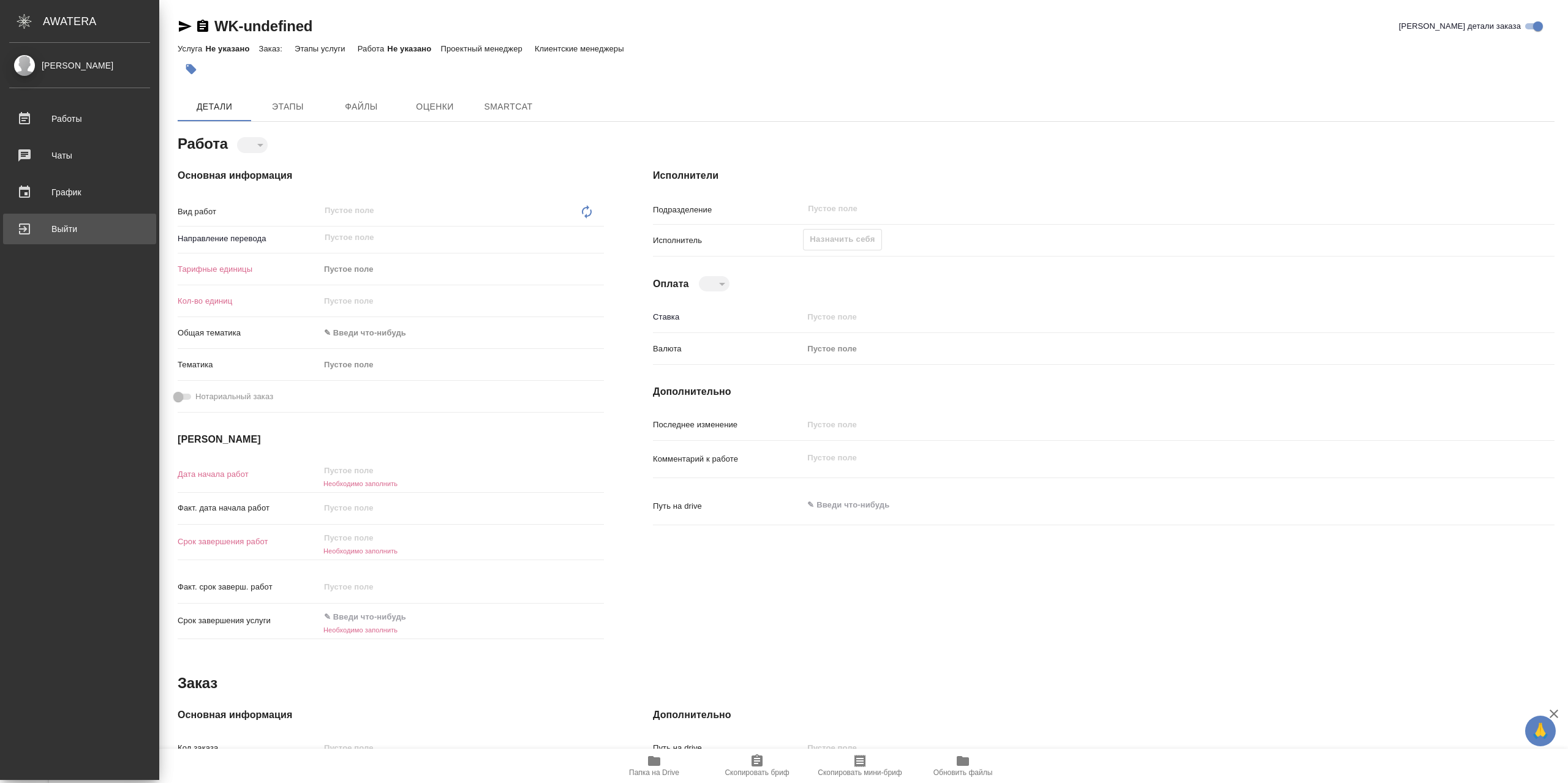
type textarea "x"
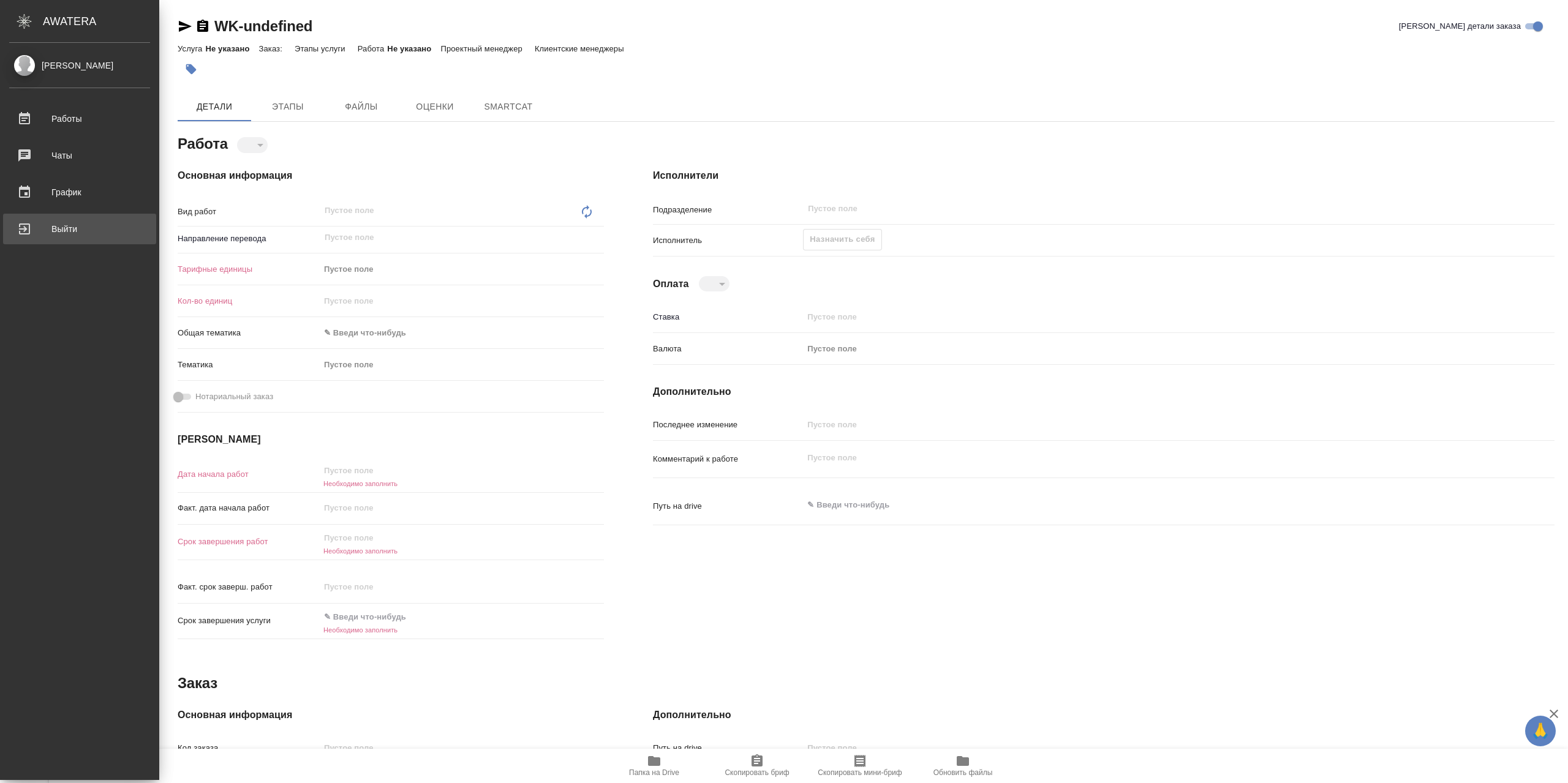
click at [56, 233] on div "Выйти" at bounding box center [79, 229] width 141 height 18
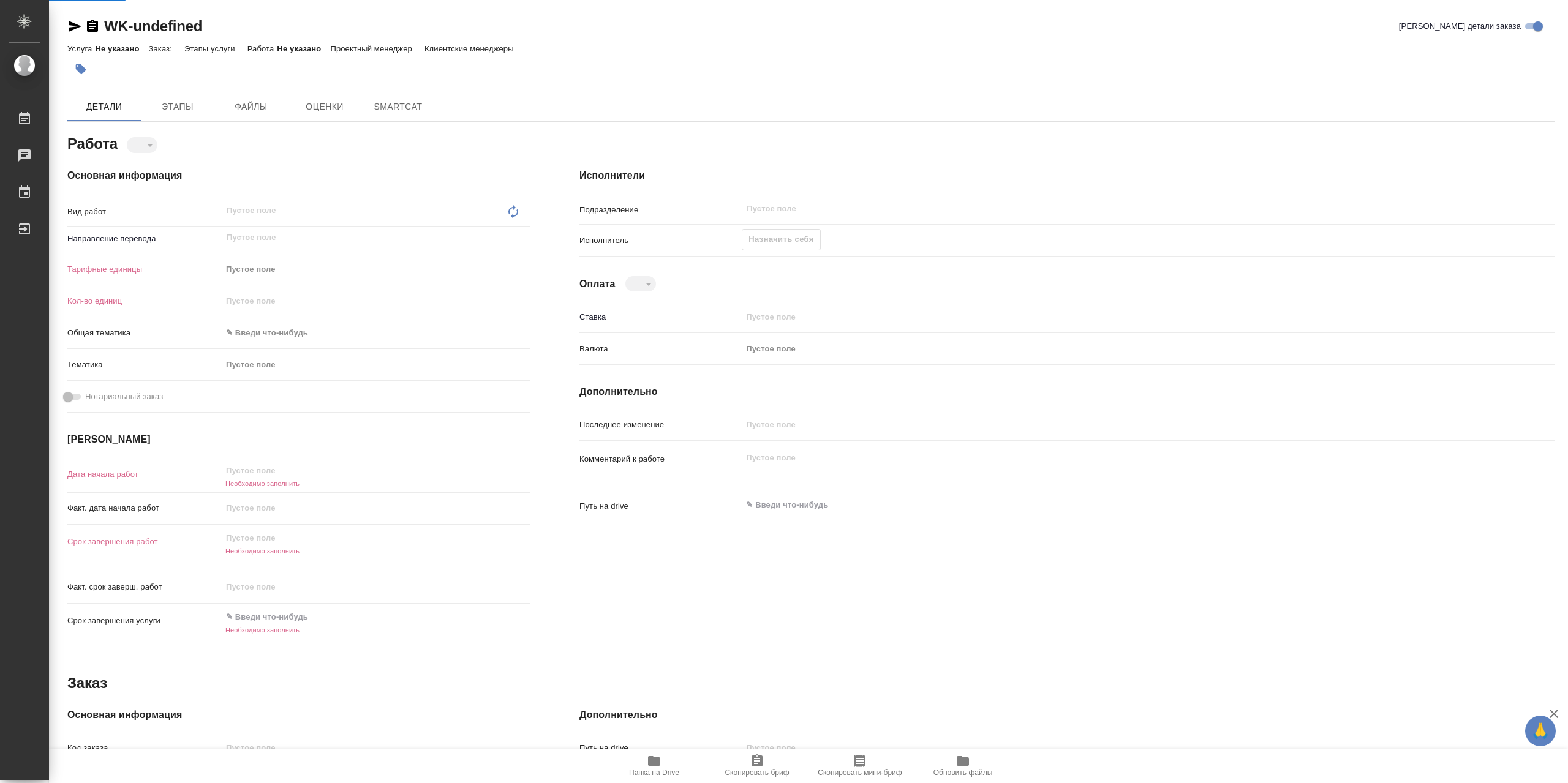
type textarea "x"
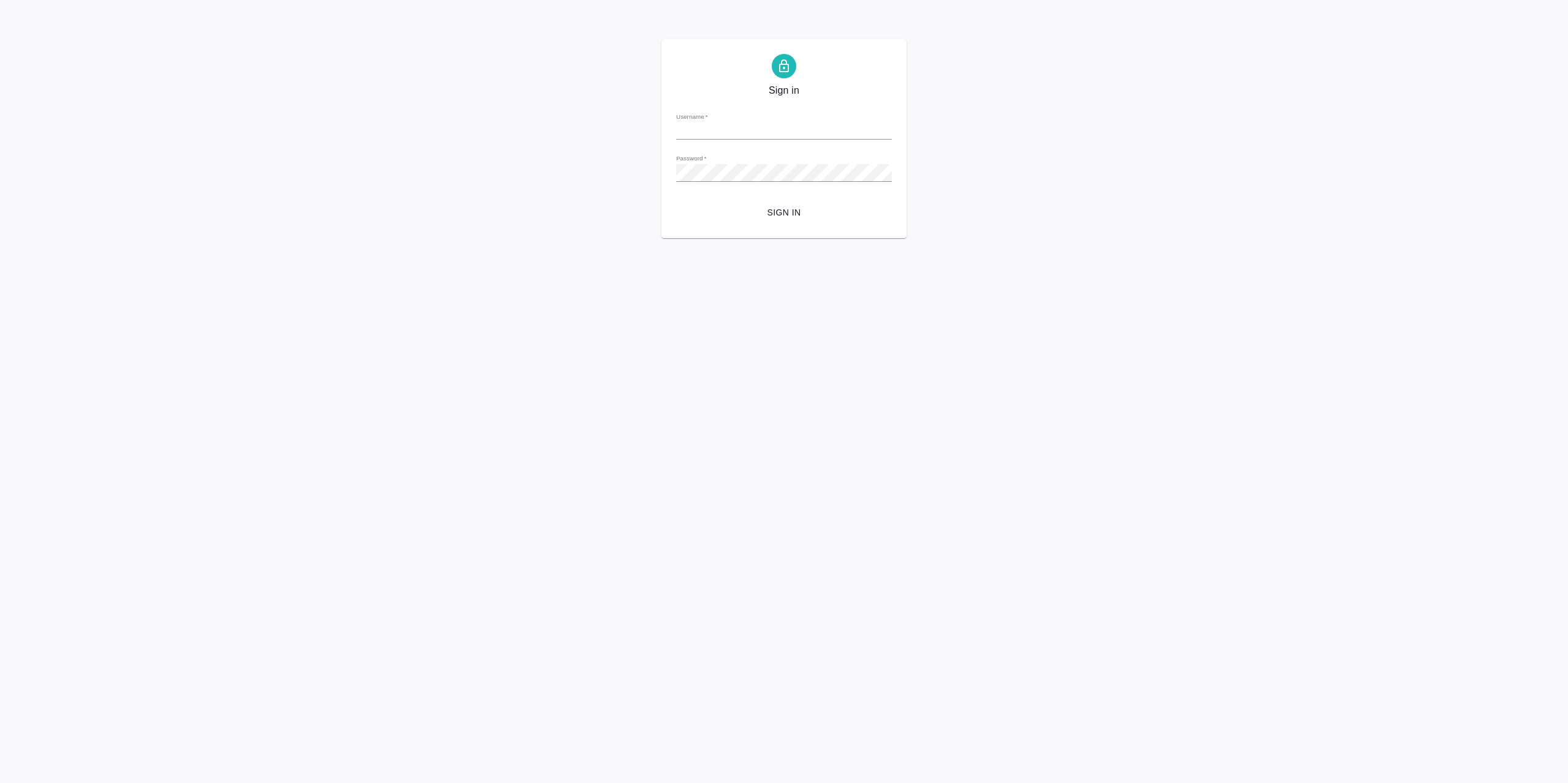
type input "[EMAIL_ADDRESS][DOMAIN_NAME]"
click at [820, 211] on span "Sign in" at bounding box center [784, 212] width 196 height 15
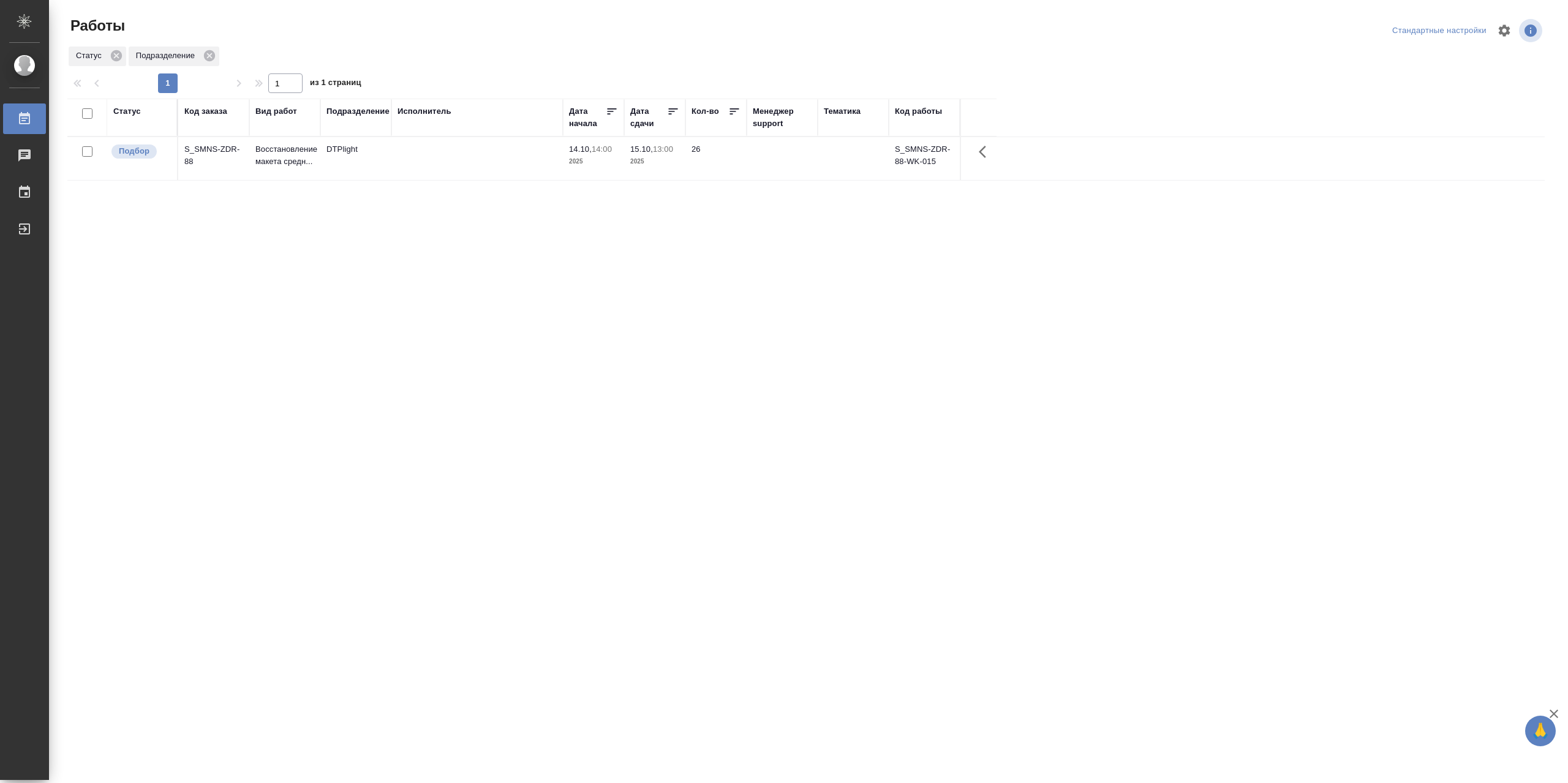
click at [128, 116] on div "Статус" at bounding box center [127, 111] width 28 height 12
drag, startPoint x: 123, startPoint y: 177, endPoint x: 134, endPoint y: 183, distance: 12.5
click at [123, 166] on div "Подбор Готов к работе" at bounding box center [131, 143] width 36 height 48
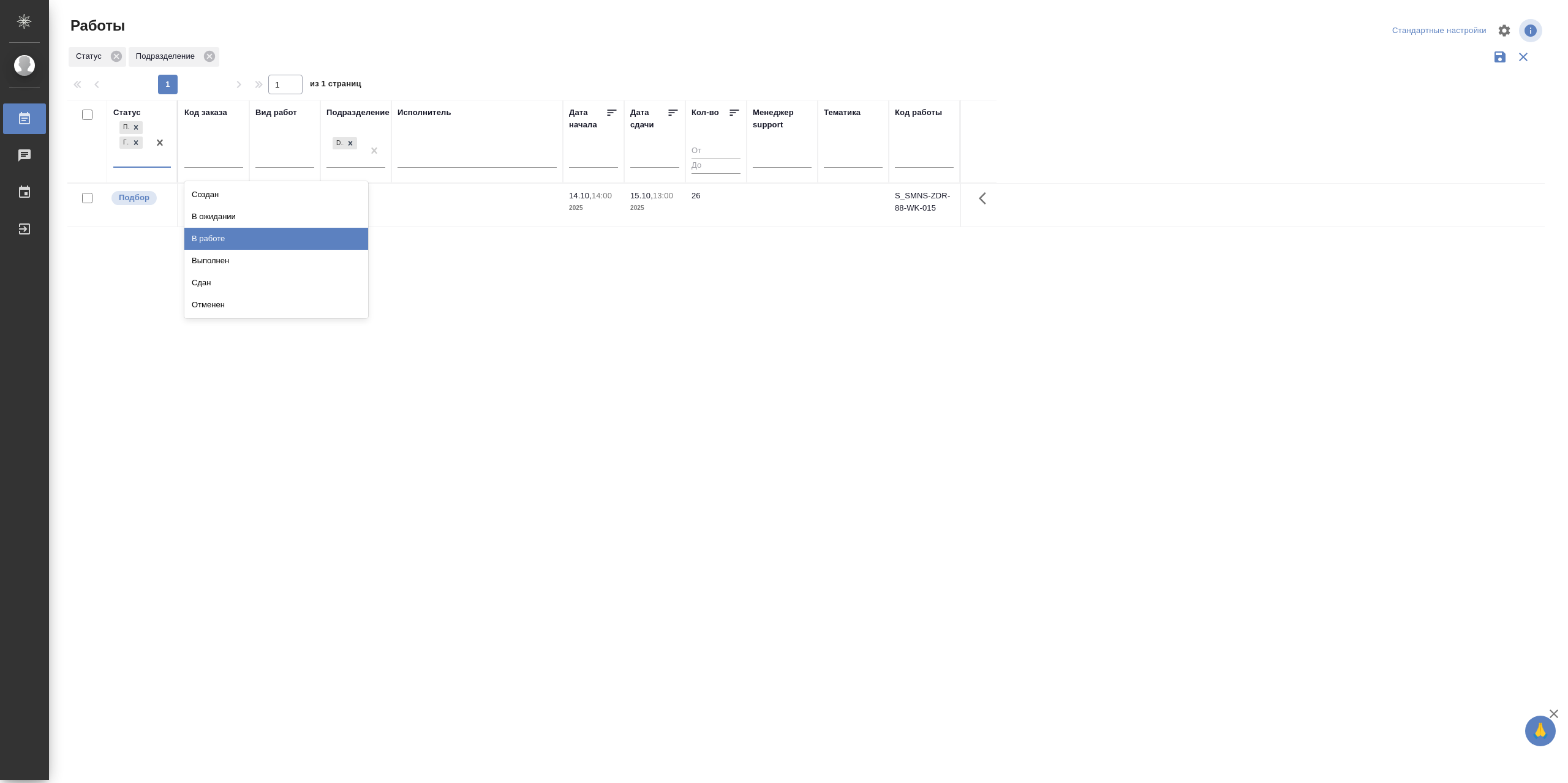
click at [198, 250] on div "В работе" at bounding box center [276, 239] width 184 height 22
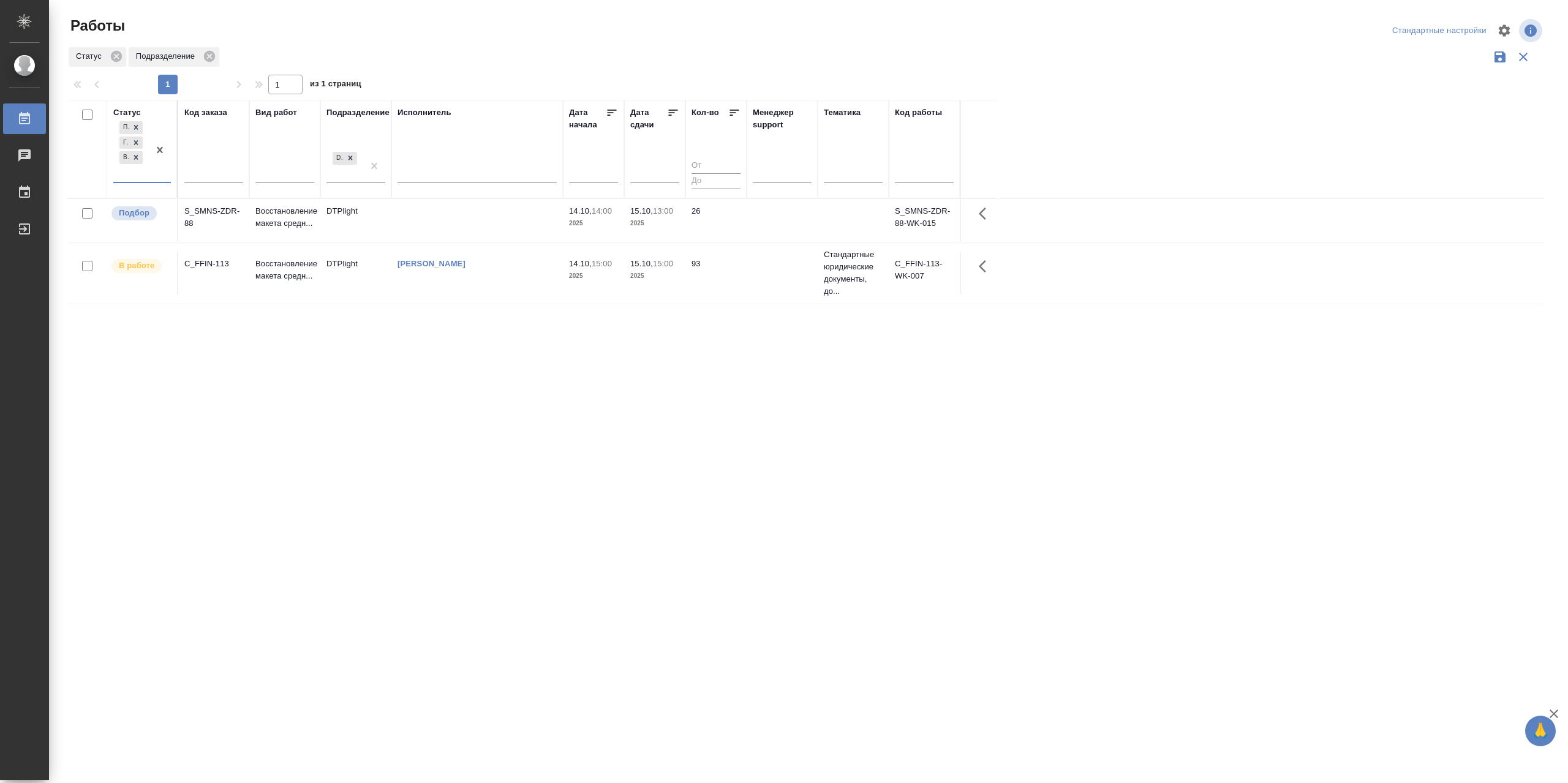
click at [466, 294] on td "[PERSON_NAME]" at bounding box center [477, 273] width 171 height 43
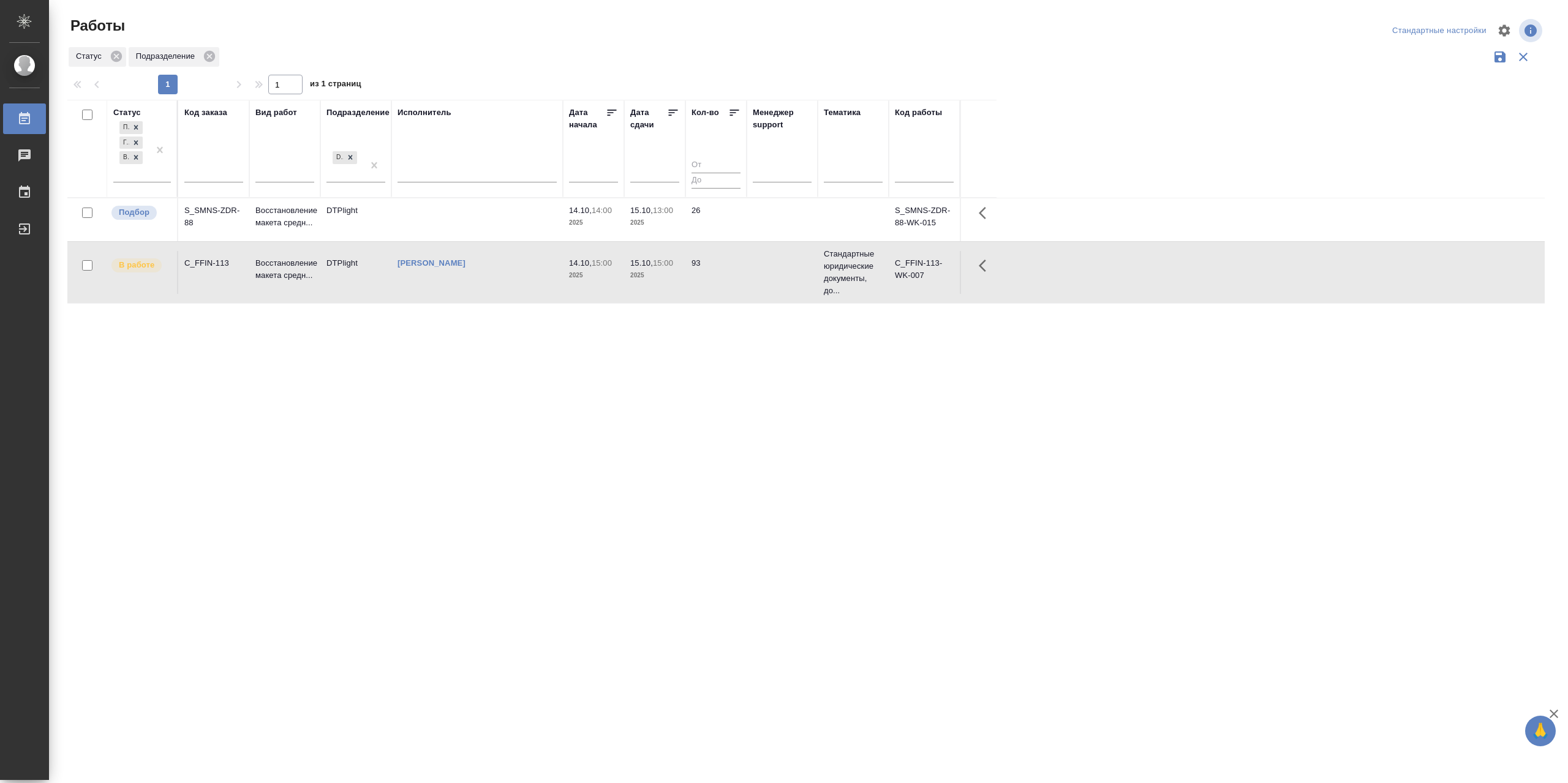
click at [466, 294] on td "[PERSON_NAME]" at bounding box center [477, 273] width 171 height 43
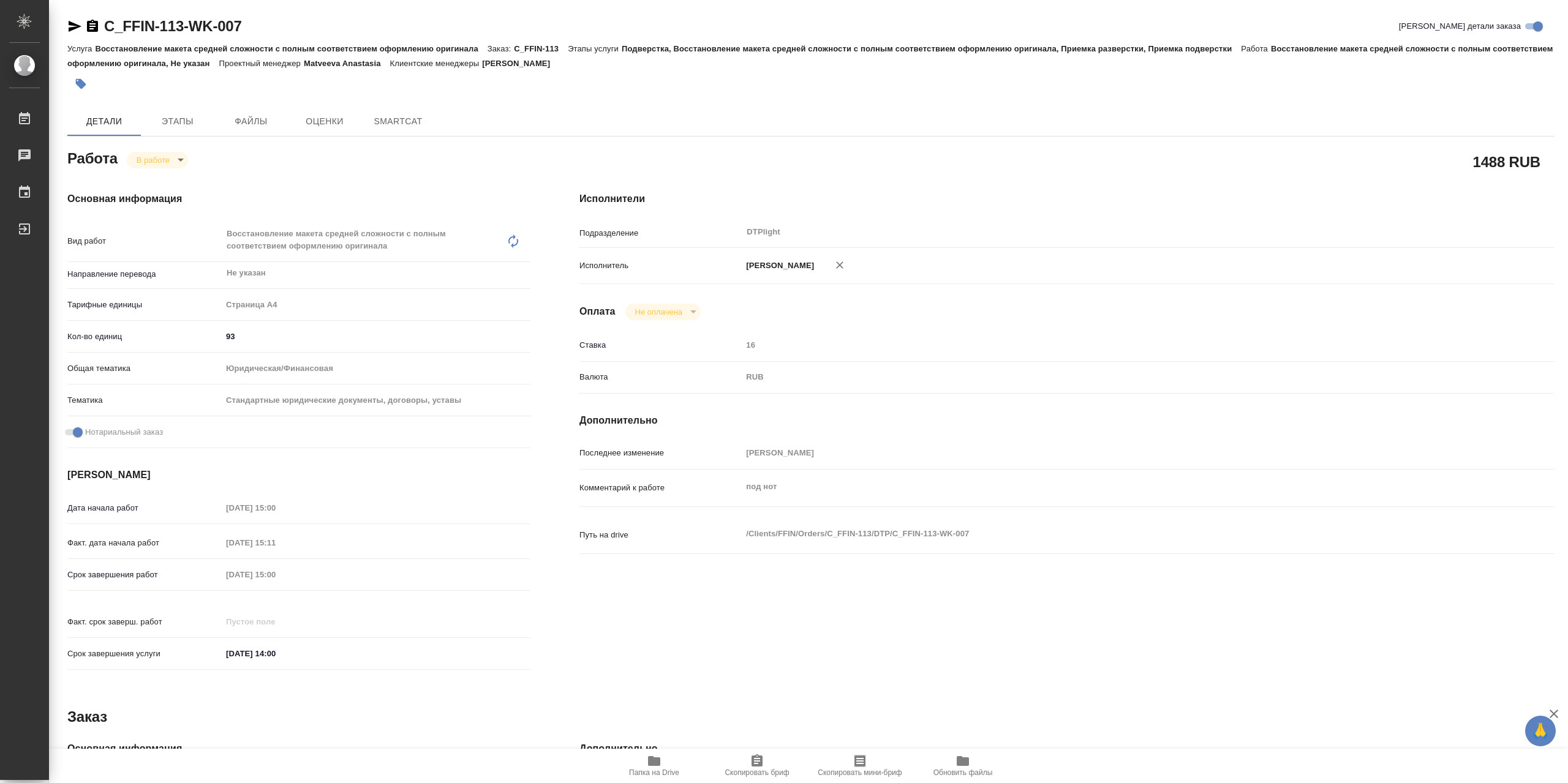
type textarea "x"
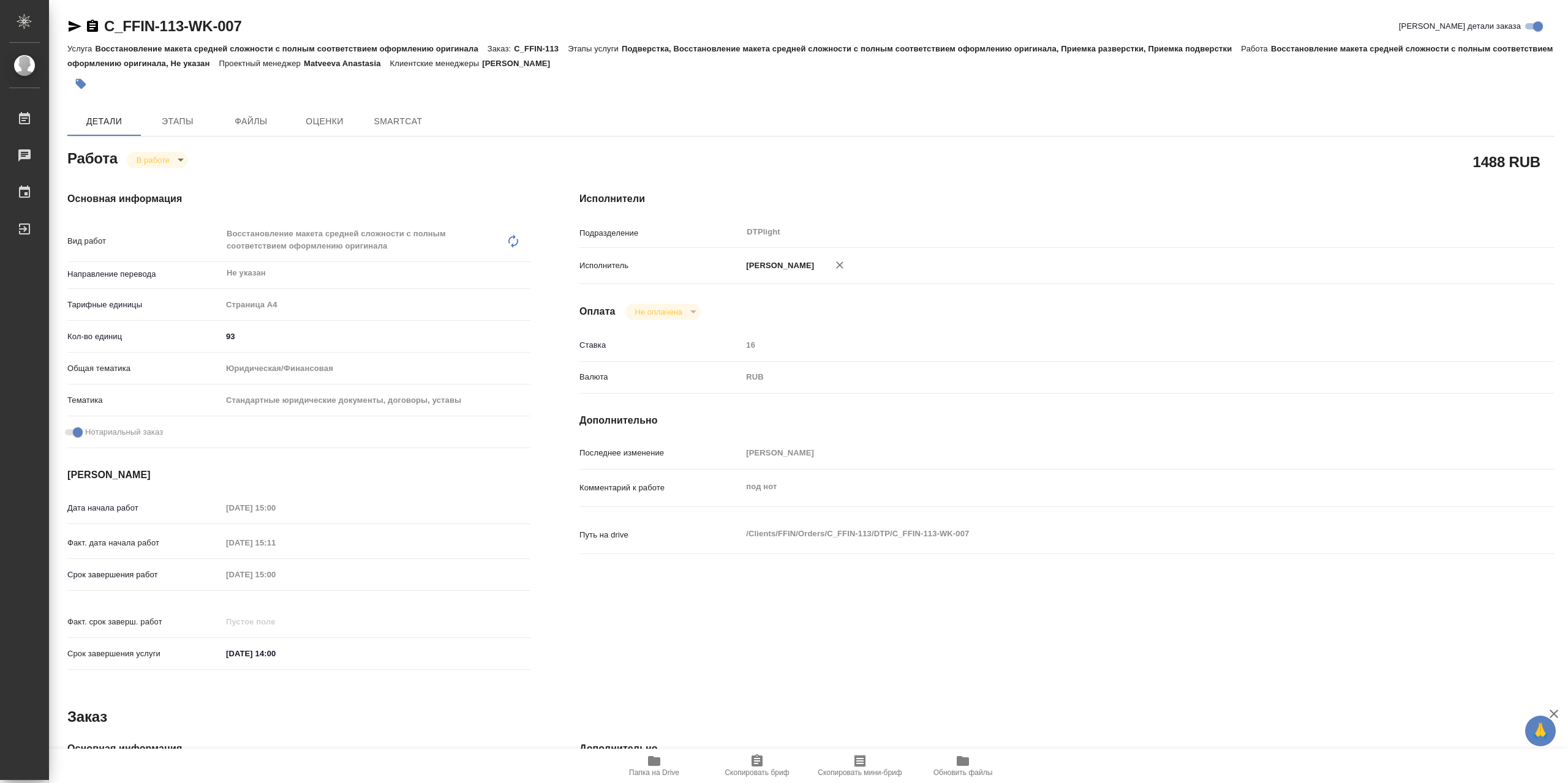
type textarea "x"
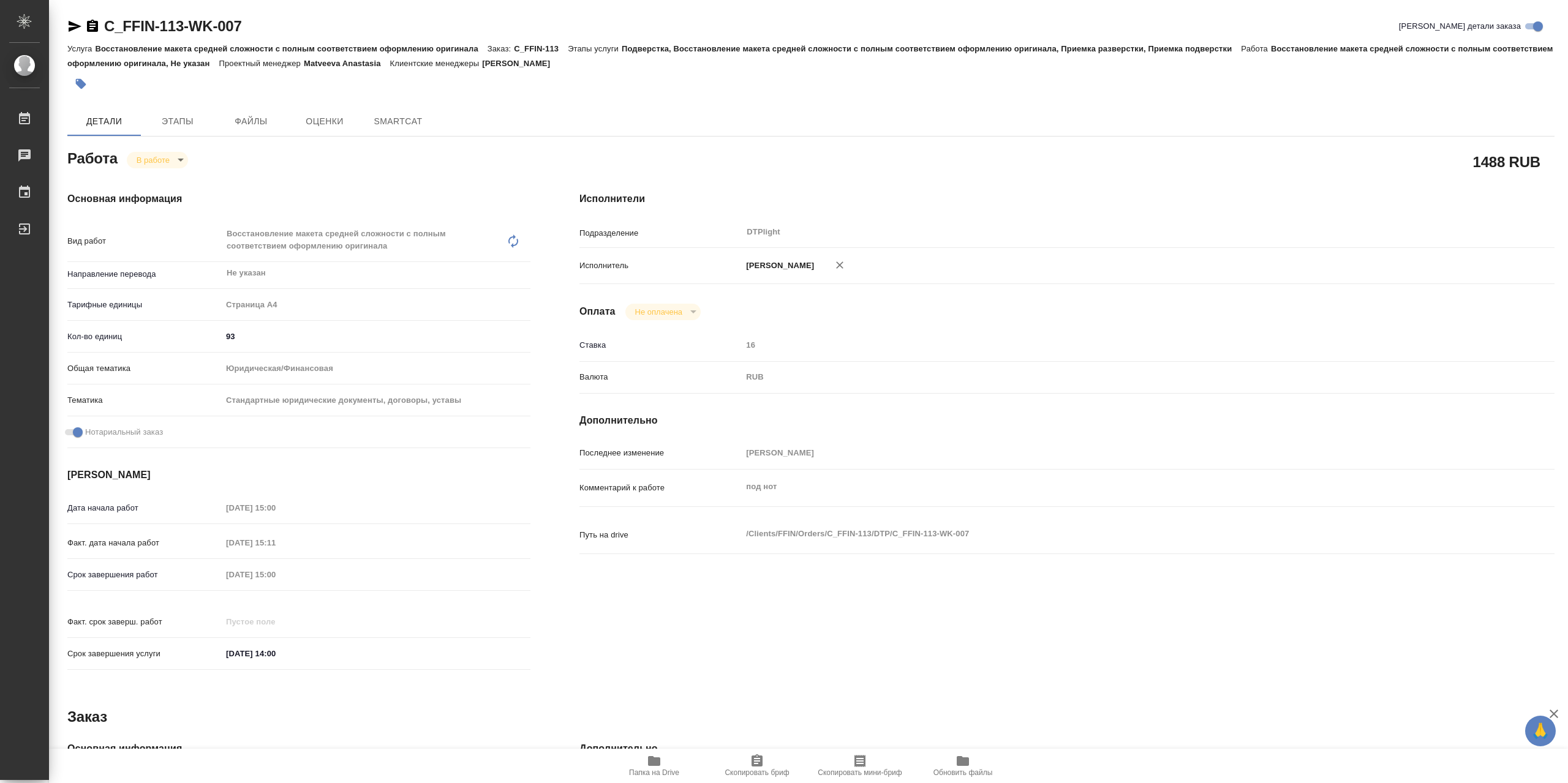
type textarea "x"
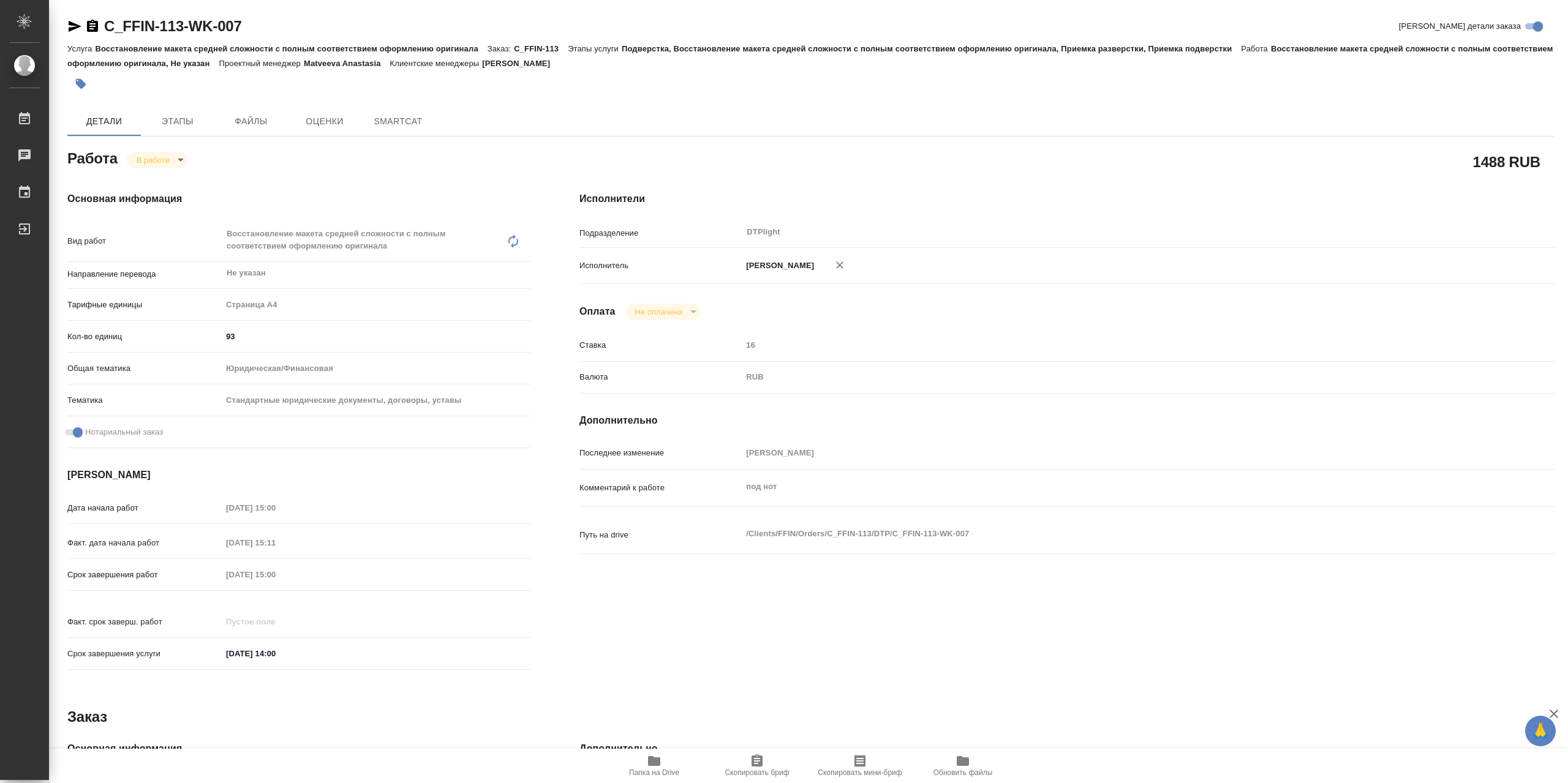
type textarea "x"
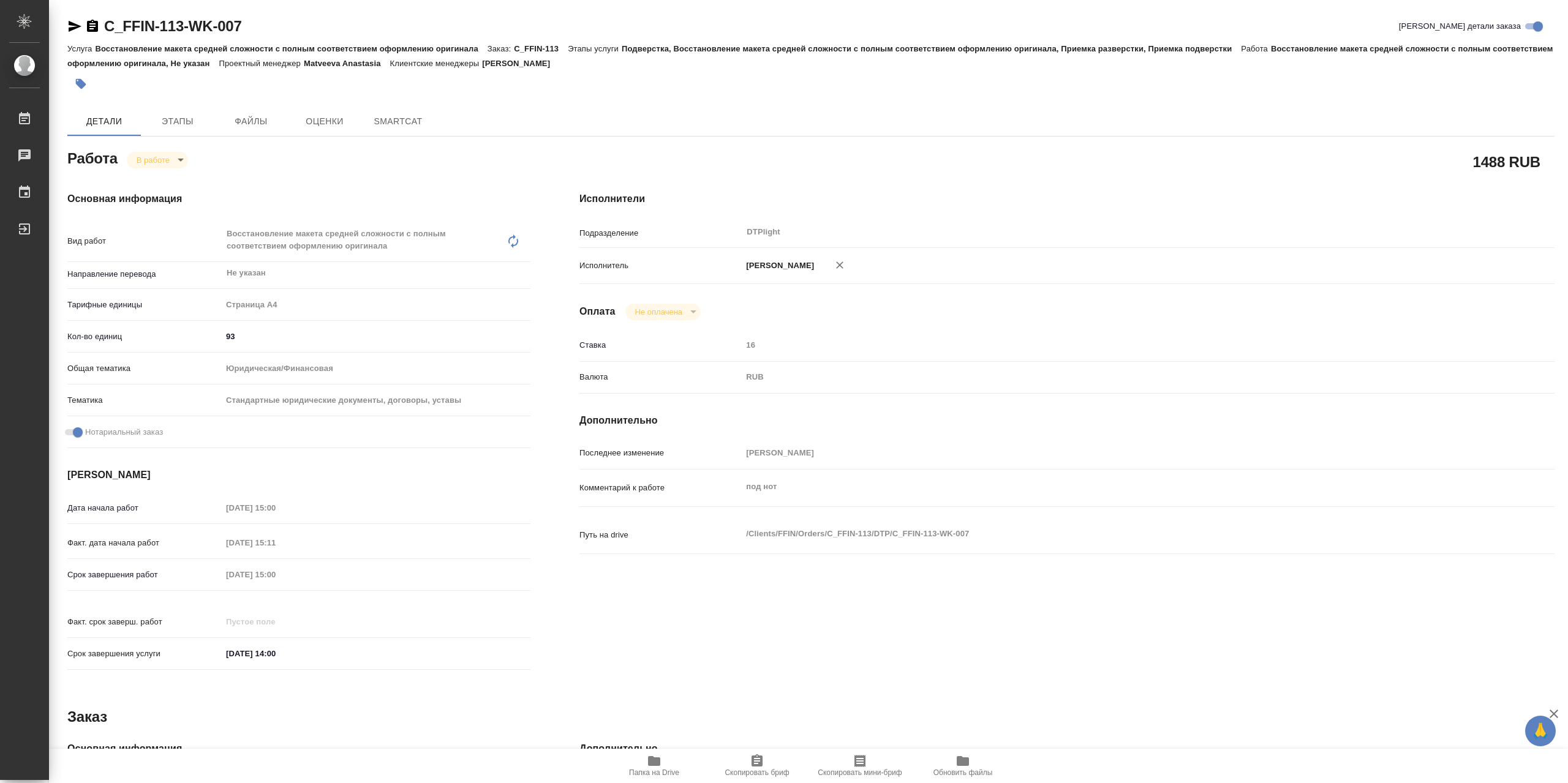
type textarea "x"
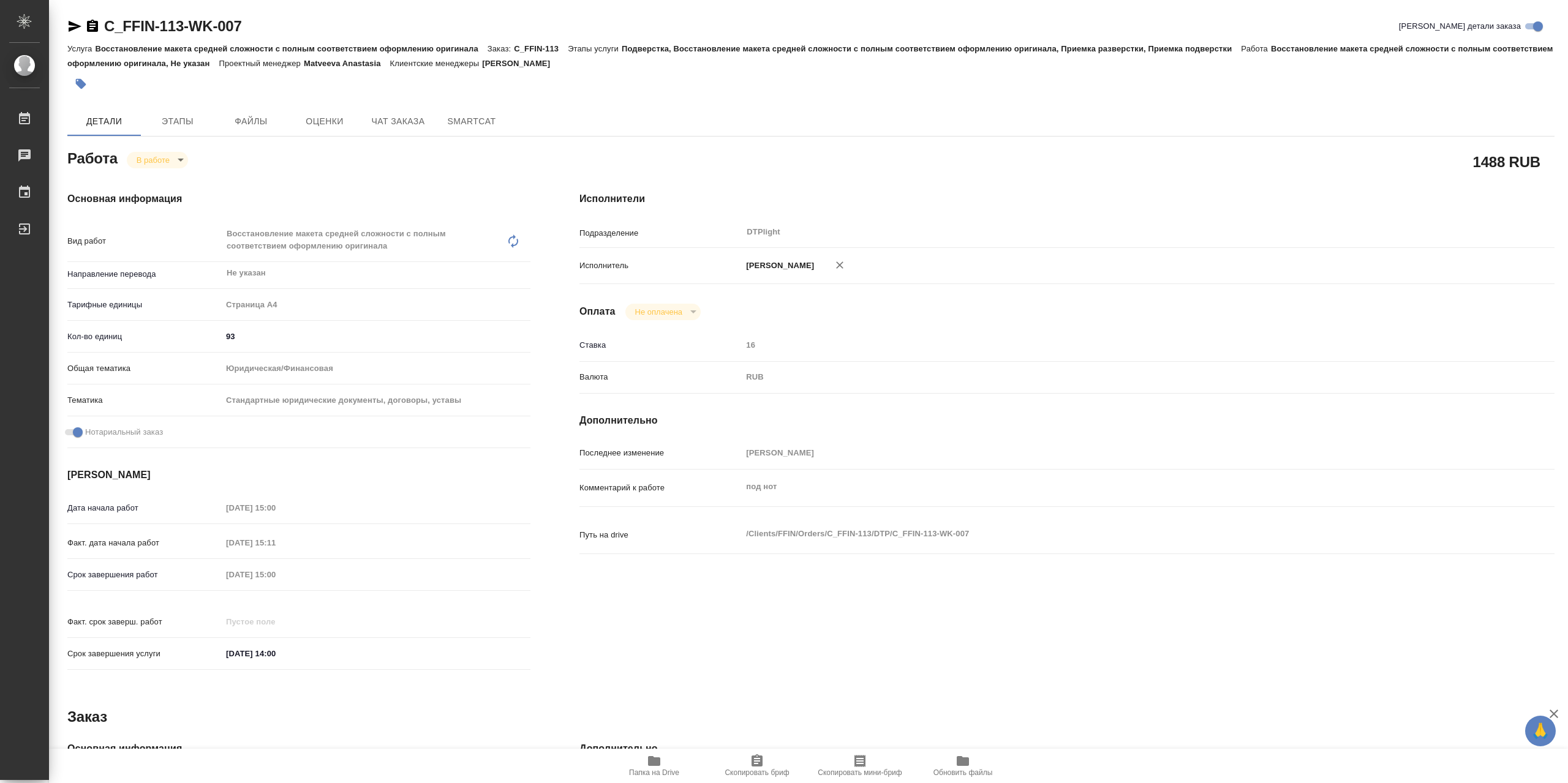
type textarea "x"
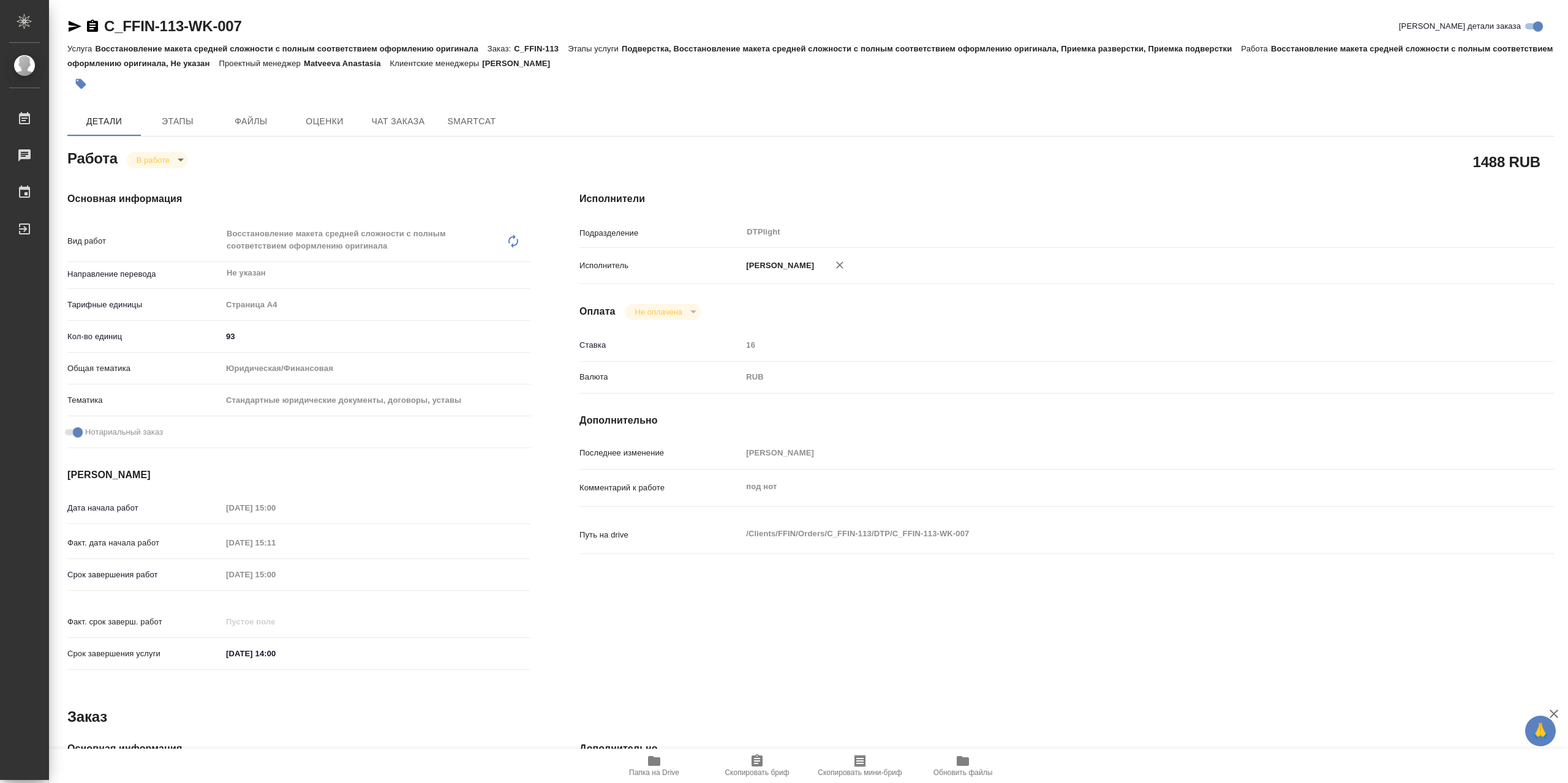
click at [652, 760] on icon "button" at bounding box center [654, 761] width 12 height 10
type textarea "x"
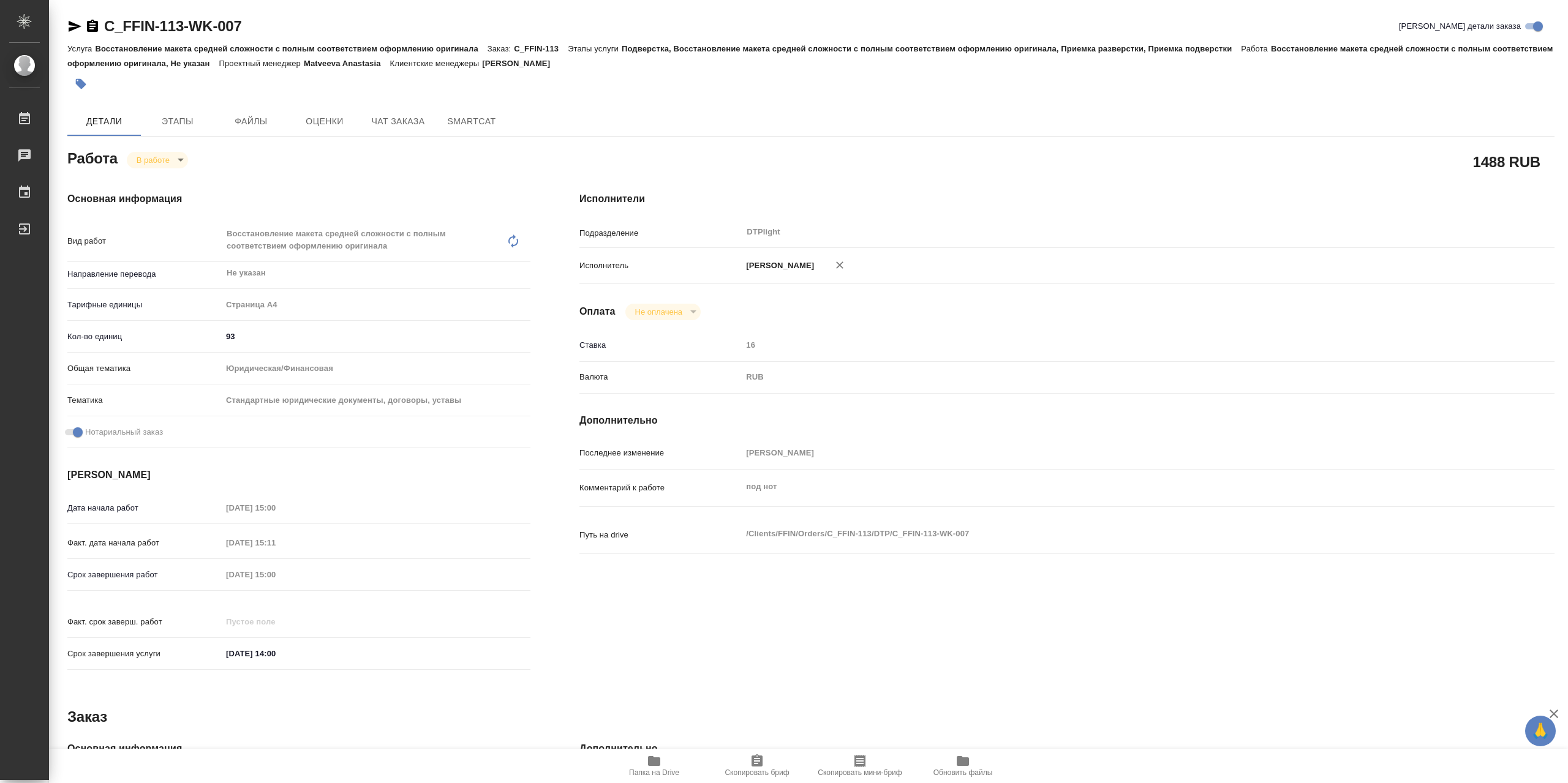
type textarea "x"
click at [649, 769] on span "Папка на Drive" at bounding box center [654, 773] width 51 height 9
